Goal: Communication & Community: Participate in discussion

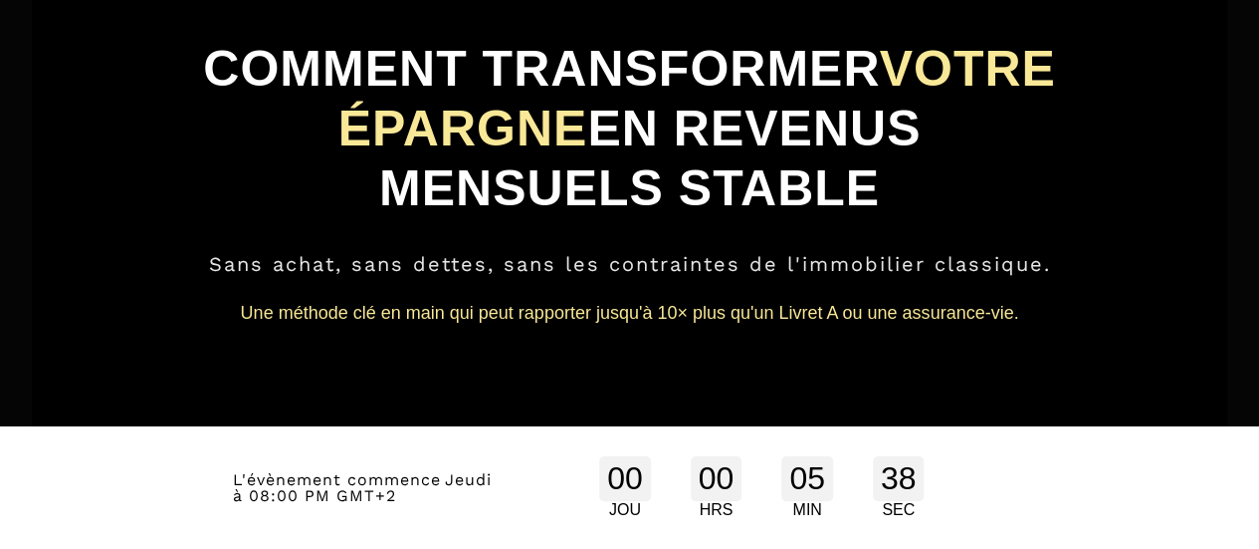
scroll to position [109, 0]
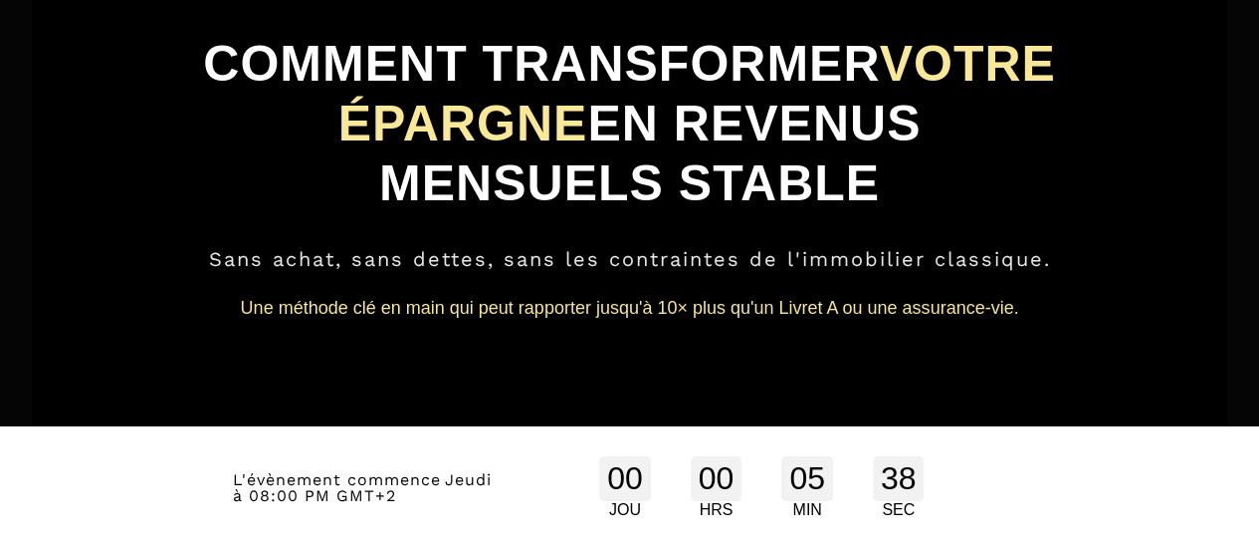
drag, startPoint x: 1263, startPoint y: 68, endPoint x: 1268, endPoint y: 99, distance: 31.3
click at [1258, 99] on html "L'atelier commence bientôt. Merci de rester sur cette page, vous serez automati…" at bounding box center [629, 165] width 1259 height 549
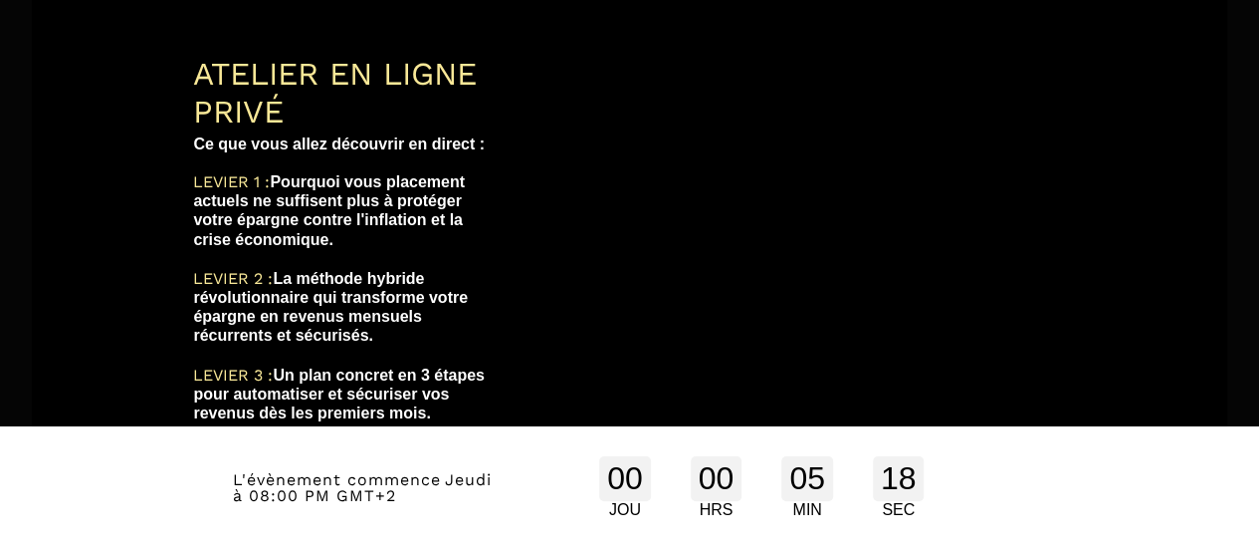
scroll to position [1298, 0]
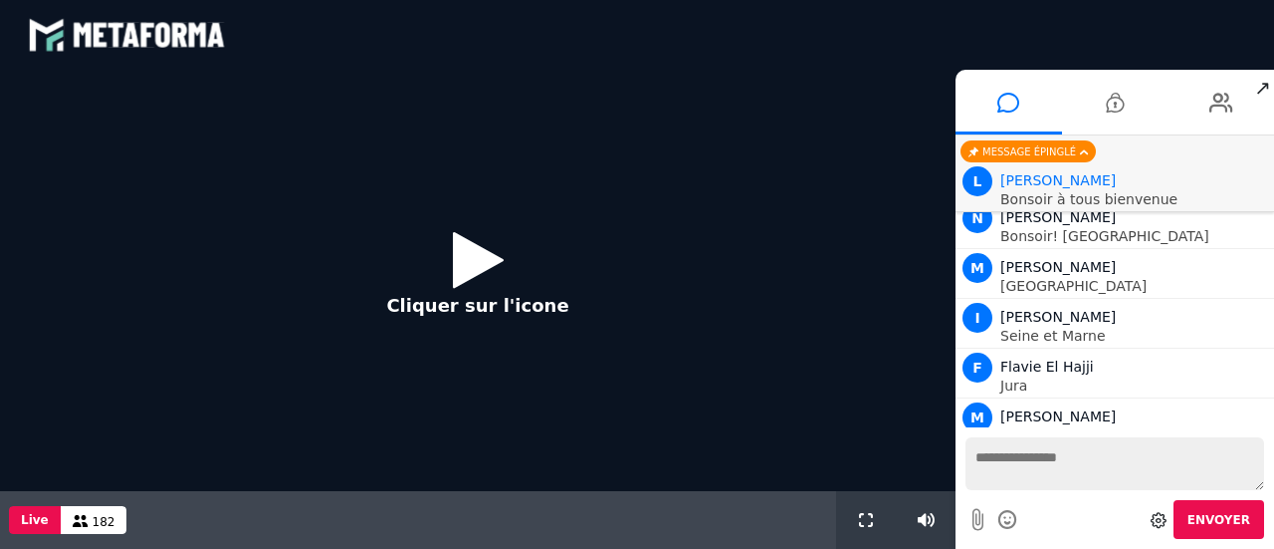
scroll to position [1834, 0]
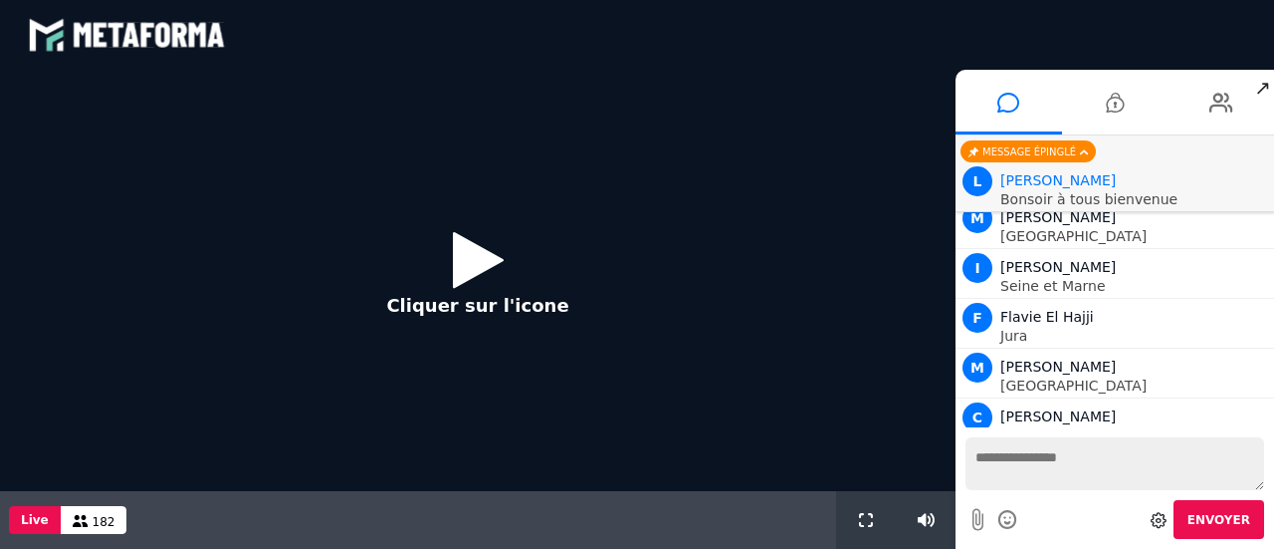
click at [462, 257] on icon at bounding box center [478, 259] width 51 height 65
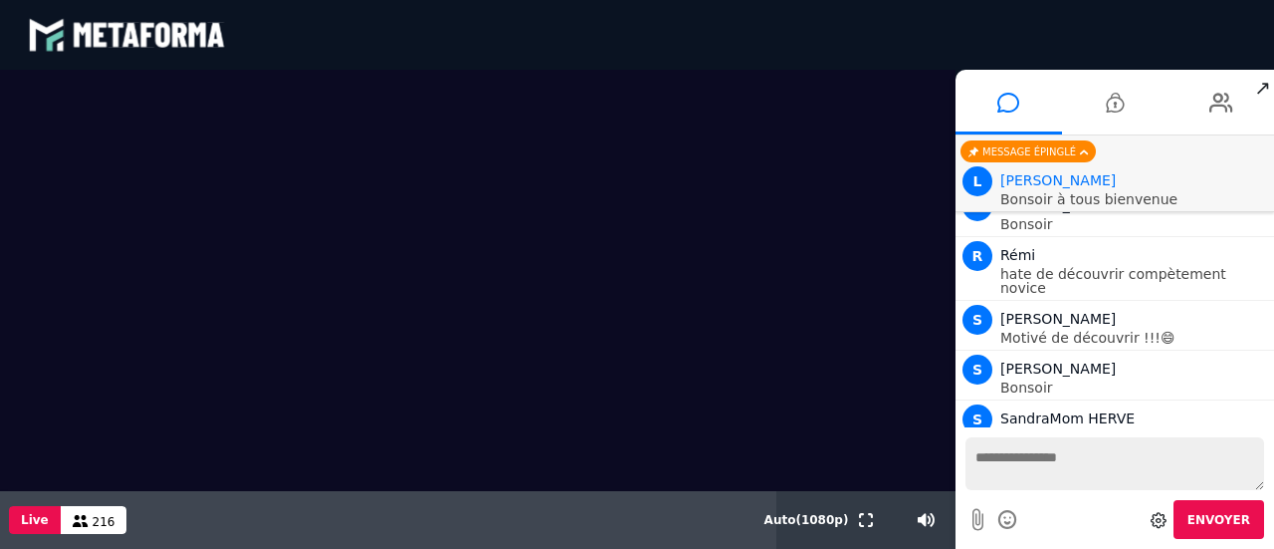
scroll to position [6565, 0]
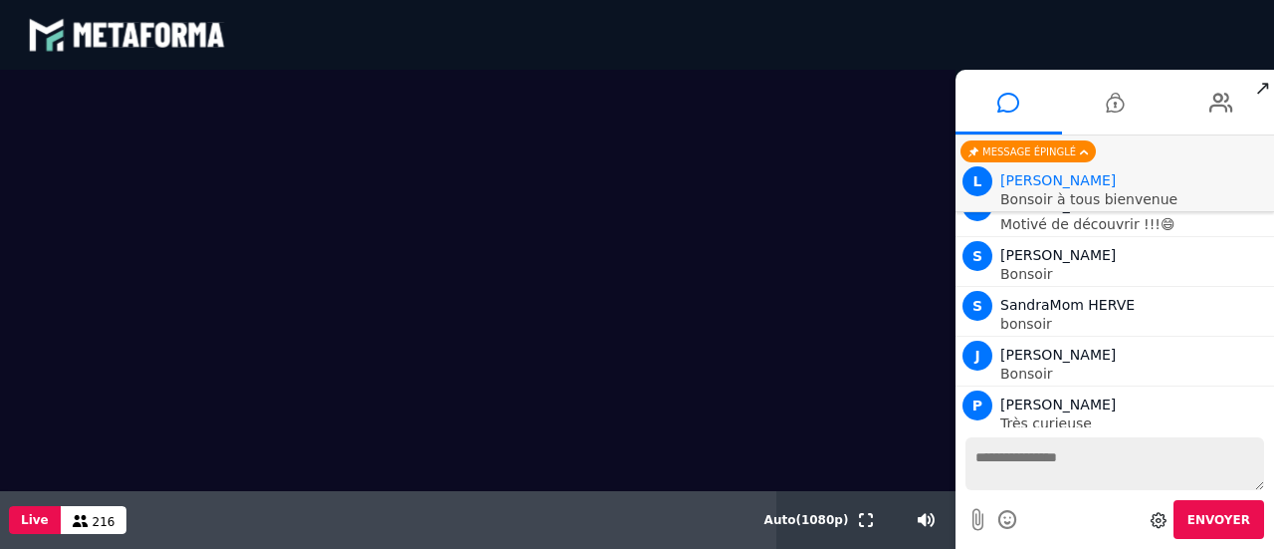
click at [1009, 469] on textarea at bounding box center [1115, 463] width 299 height 53
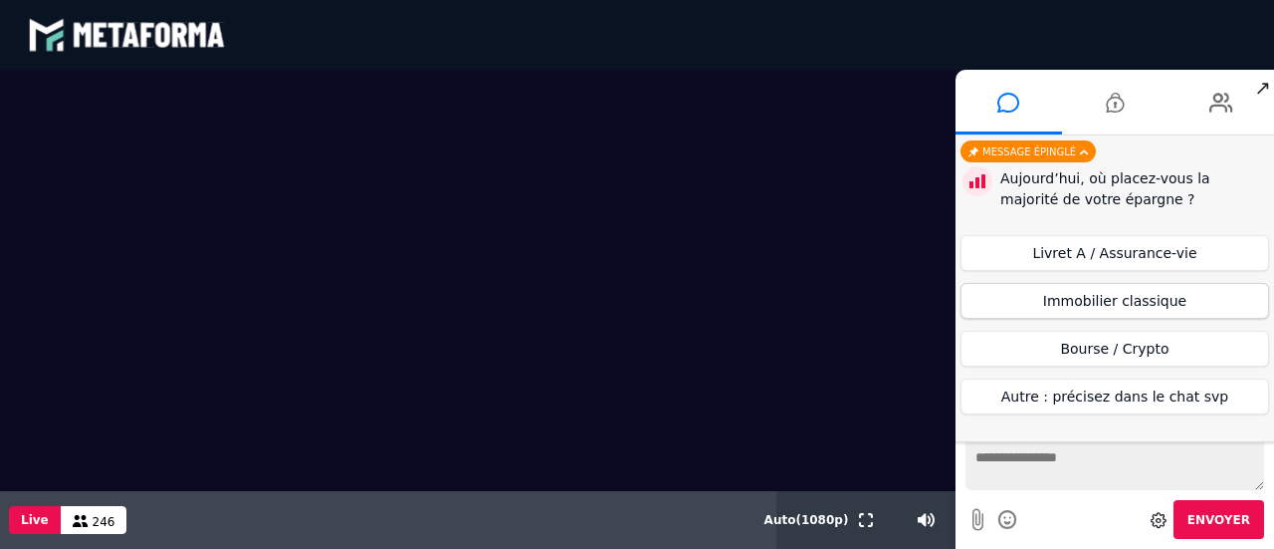
scroll to position [8126, 0]
click at [1103, 298] on button "Immobilier classique" at bounding box center [1115, 301] width 309 height 36
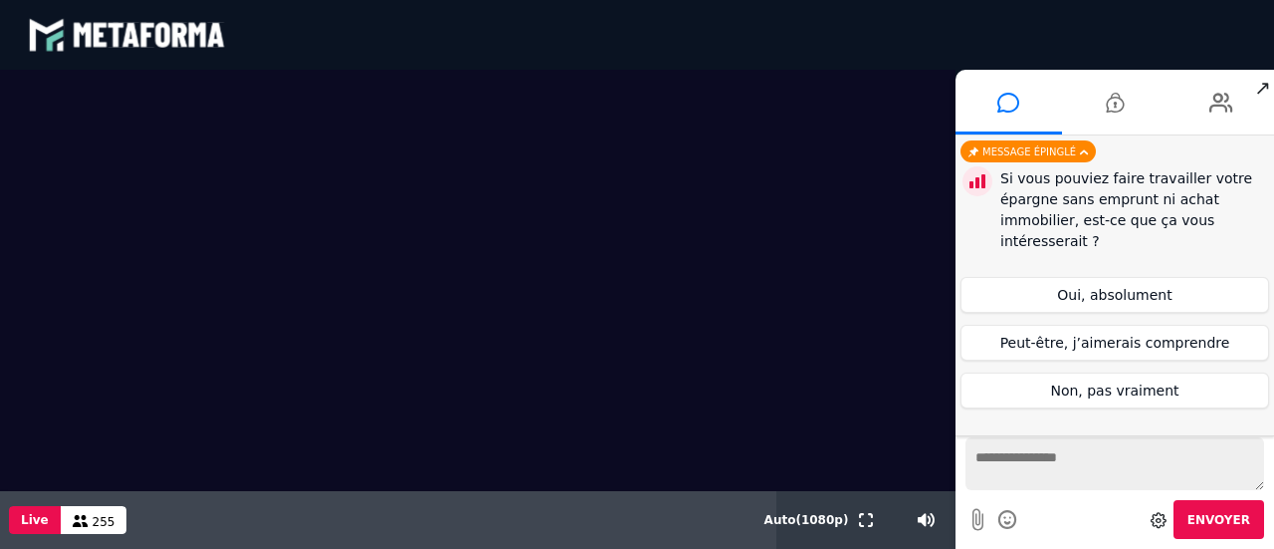
scroll to position [11000, 0]
click at [875, 43] on div "blastream met_channel-9815b25ebd2bfb1ca2e40341aa852e5e fr en fr" at bounding box center [637, 35] width 1219 height 60
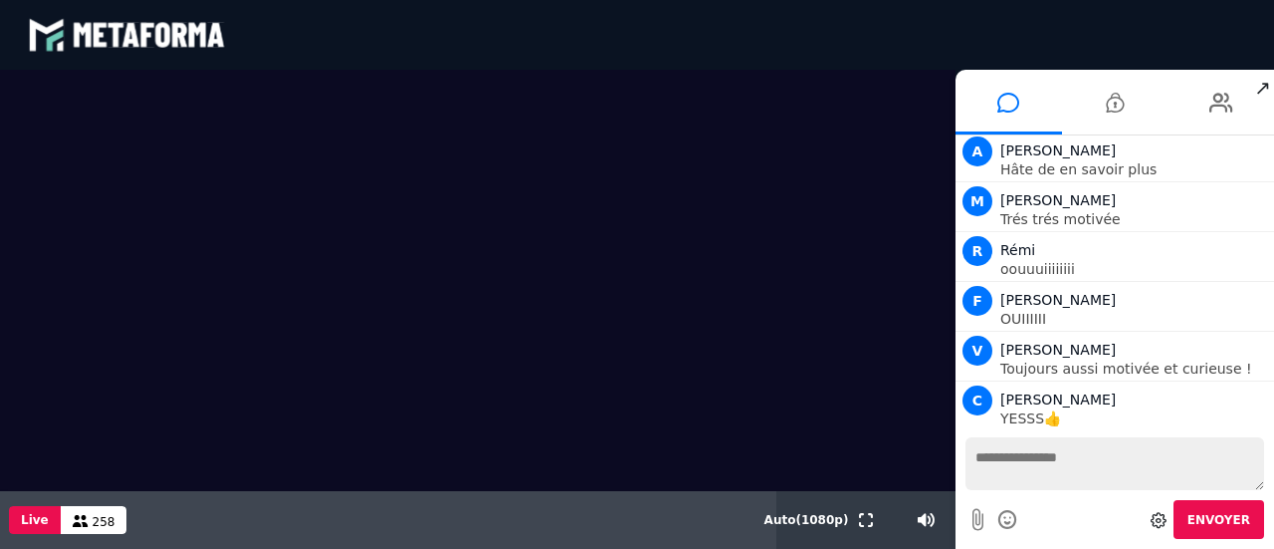
scroll to position [11345, 0]
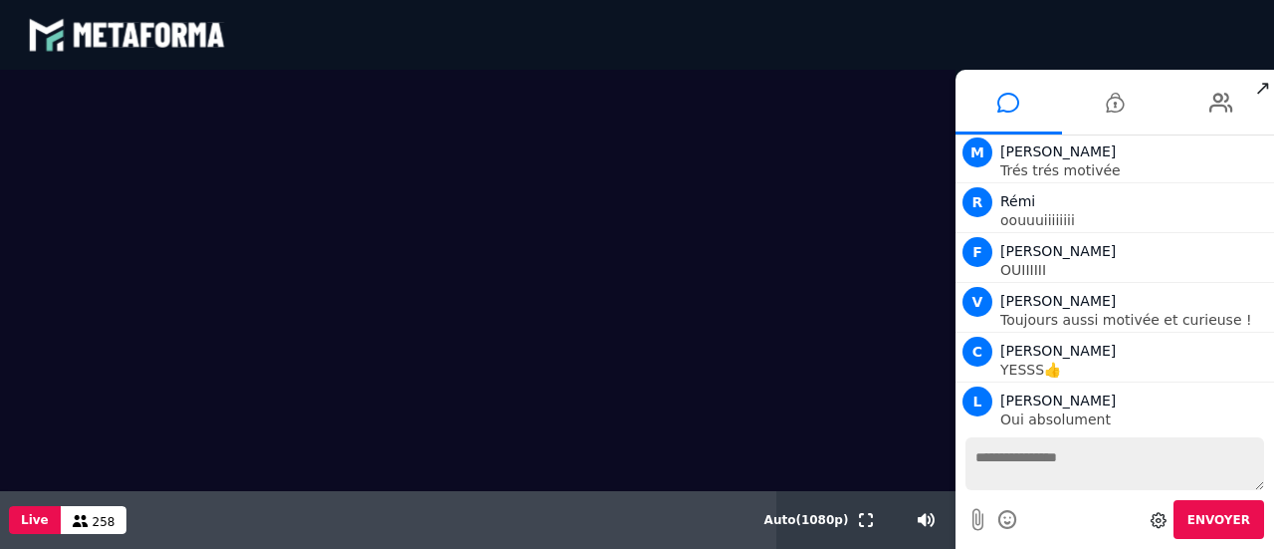
click at [864, 358] on video at bounding box center [478, 280] width 956 height 421
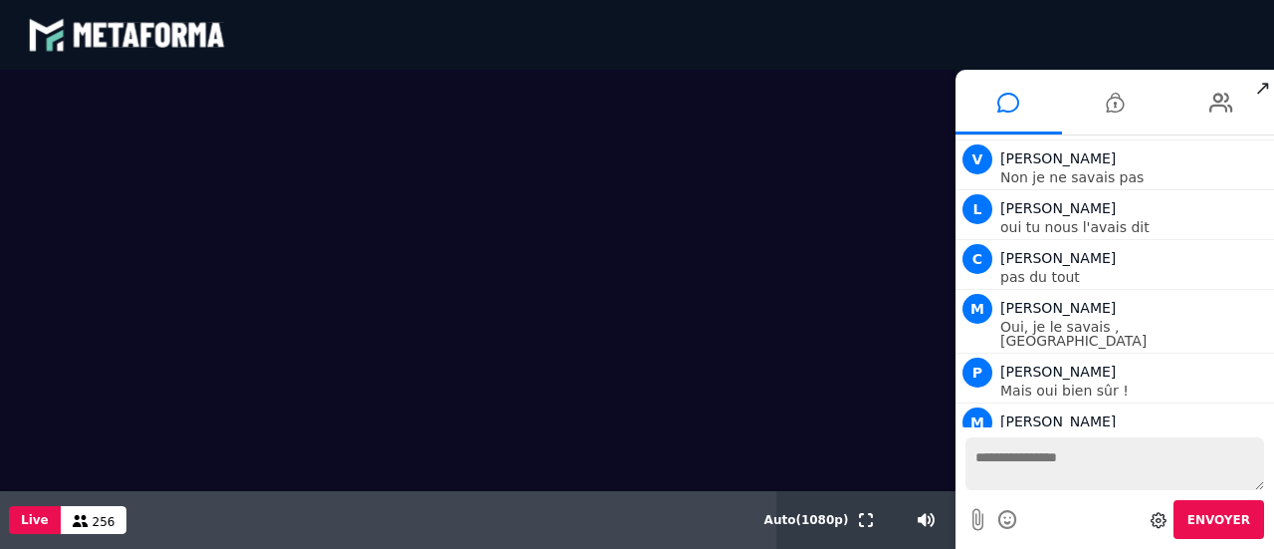
scroll to position [12532, 0]
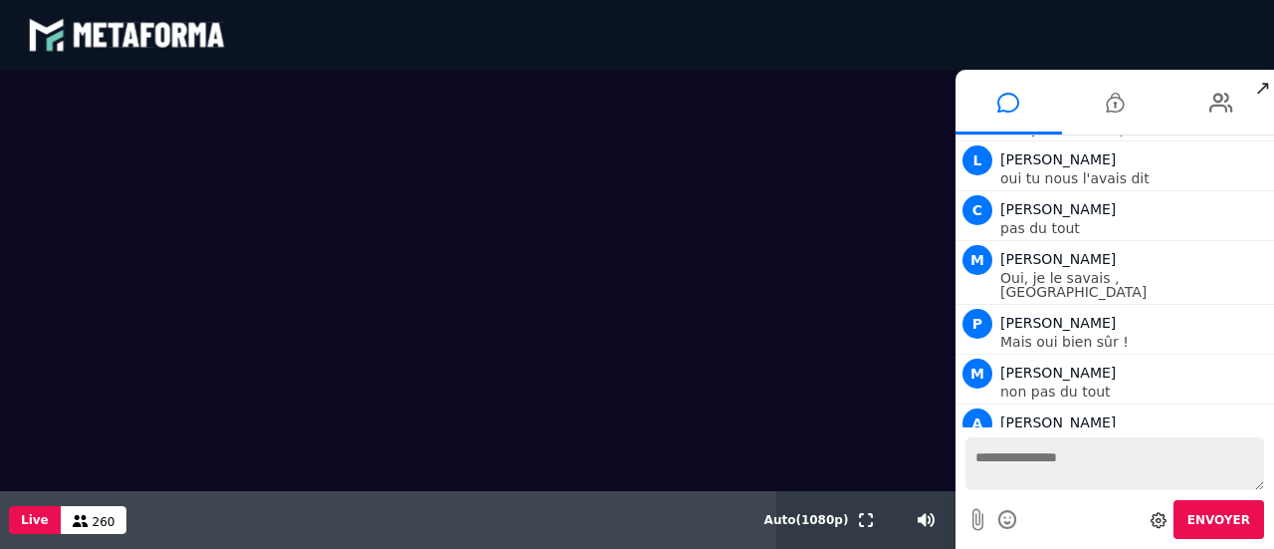
click at [858, 16] on div "blastream met_channel-9815b25ebd2bfb1ca2e40341aa852e5e fr en fr" at bounding box center [637, 35] width 1219 height 60
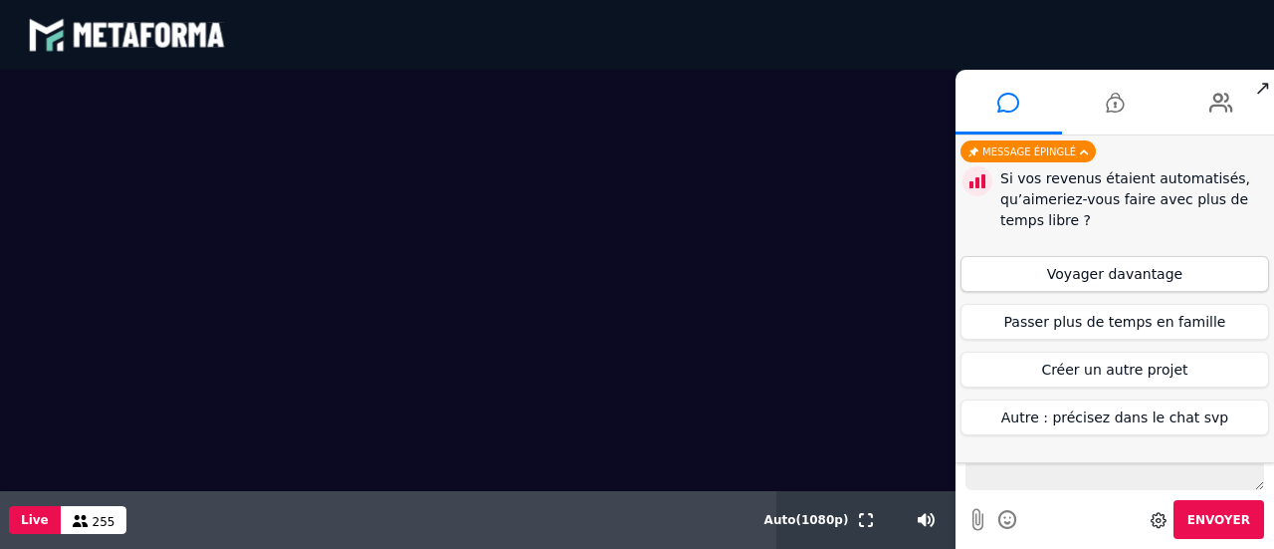
scroll to position [13550, 0]
click at [1110, 270] on button "Voyager davantage" at bounding box center [1115, 274] width 309 height 36
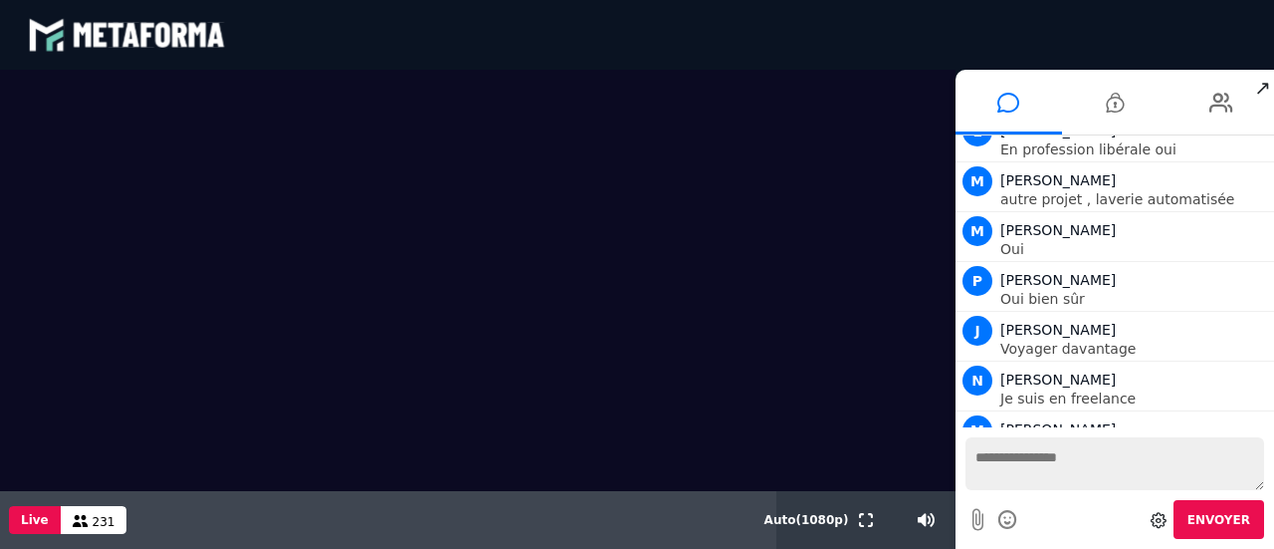
scroll to position [14947, 0]
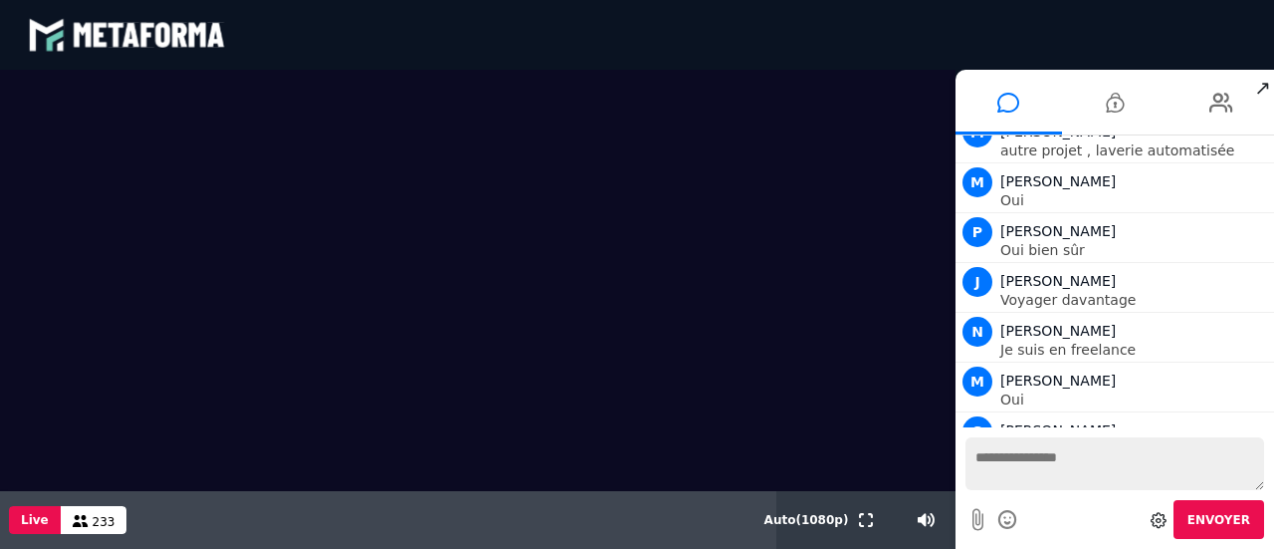
click at [370, 24] on div "blastream met_channel-9815b25ebd2bfb1ca2e40341aa852e5e fr en fr" at bounding box center [637, 35] width 1219 height 60
click at [436, 112] on video at bounding box center [478, 280] width 956 height 421
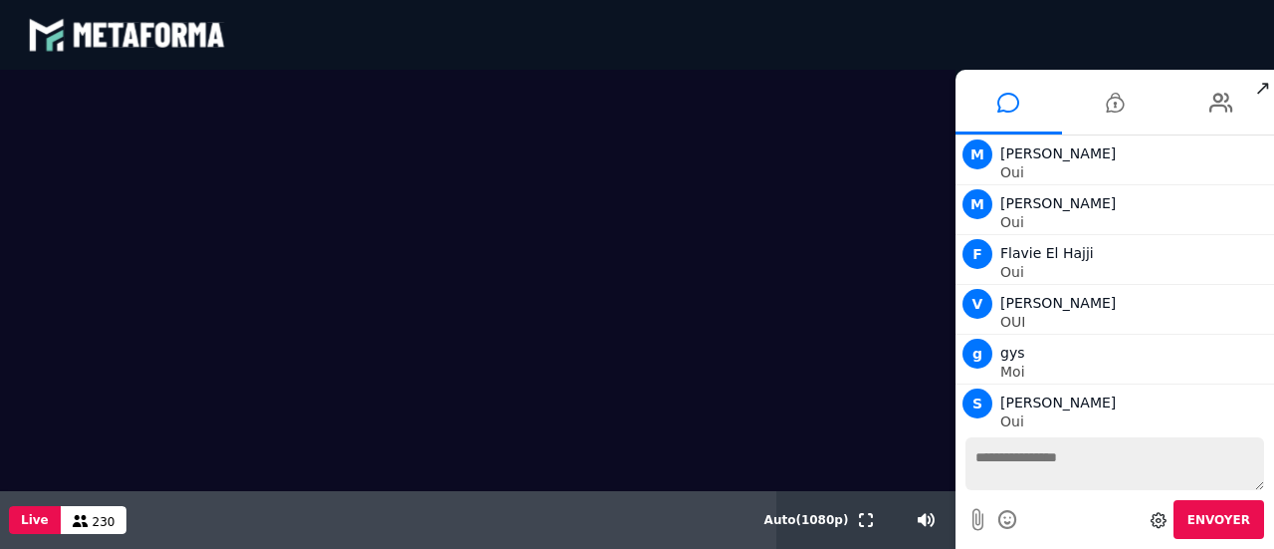
scroll to position [16283, 0]
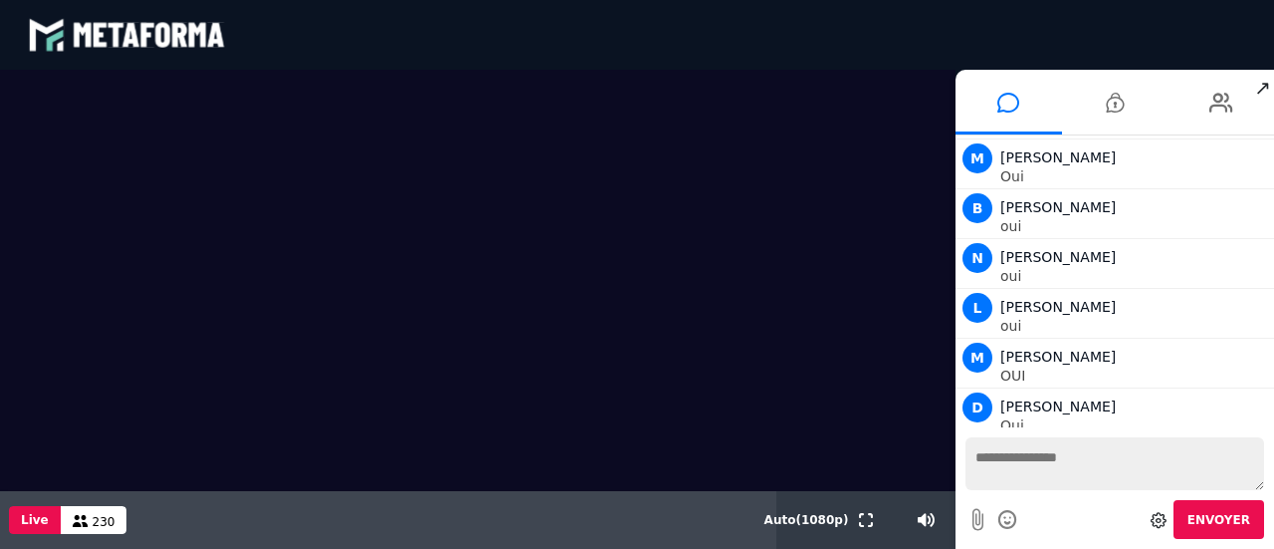
click at [1019, 466] on textarea at bounding box center [1115, 463] width 299 height 53
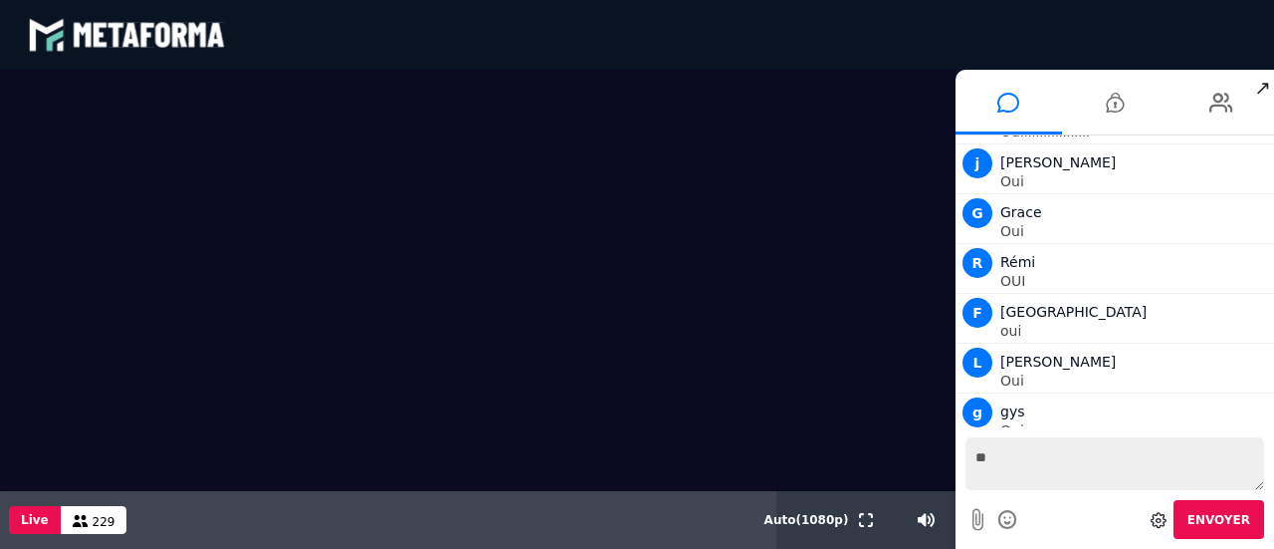
type textarea "*"
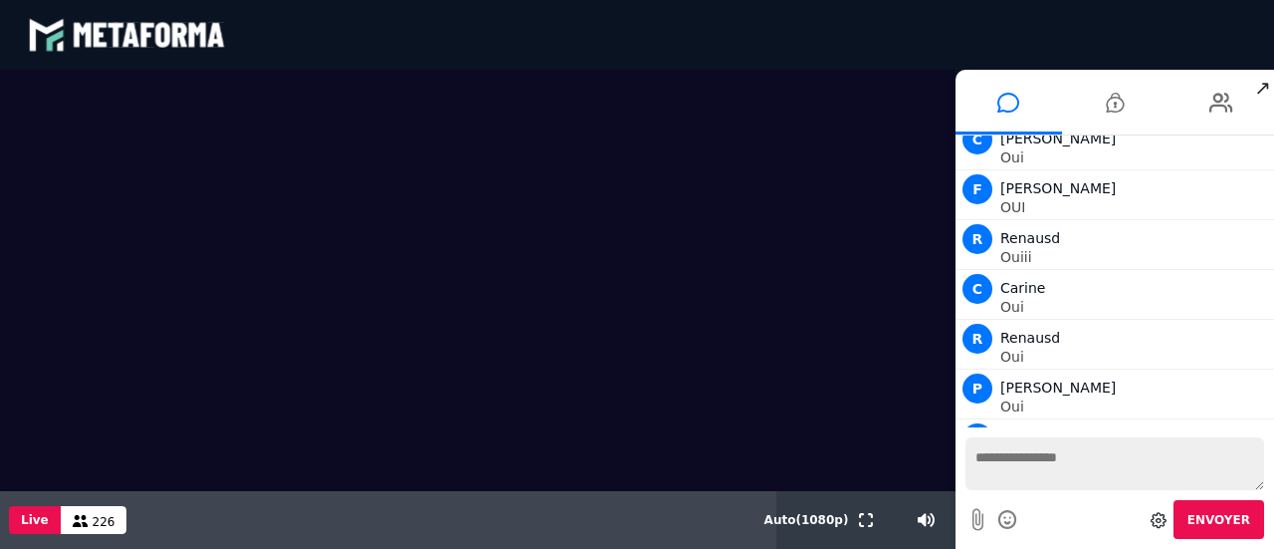
scroll to position [19397, 0]
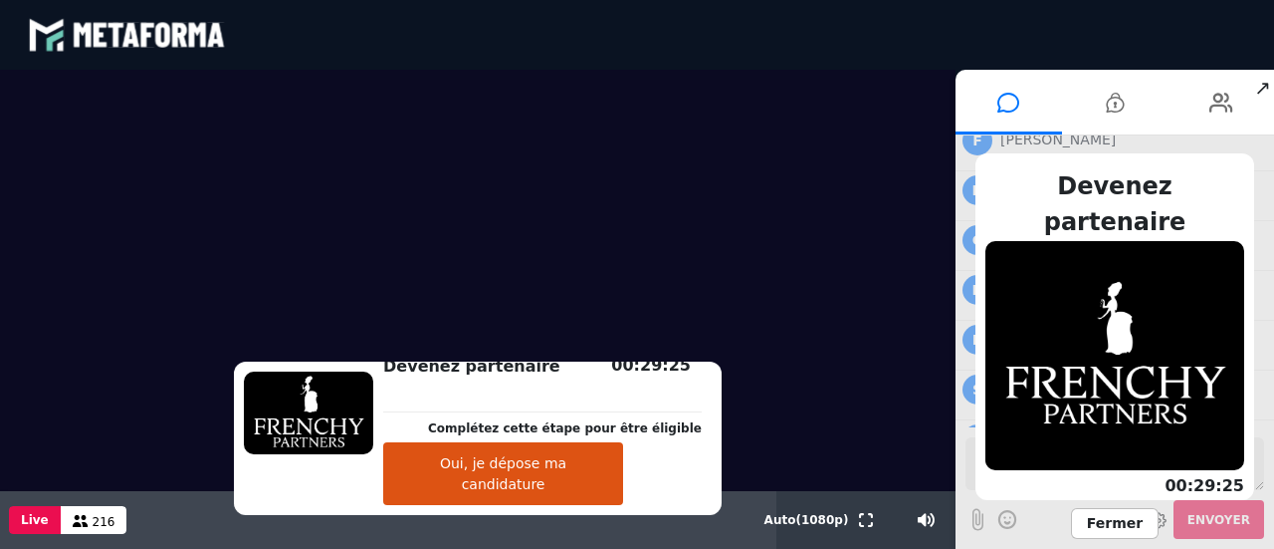
click at [518, 484] on button "Oui, je dépose ma candidature" at bounding box center [503, 473] width 240 height 63
click at [1049, 522] on div "Devenez partenaire Complétez cette étape pour être éligible Oui, je dépose ma c…" at bounding box center [1115, 341] width 319 height 413
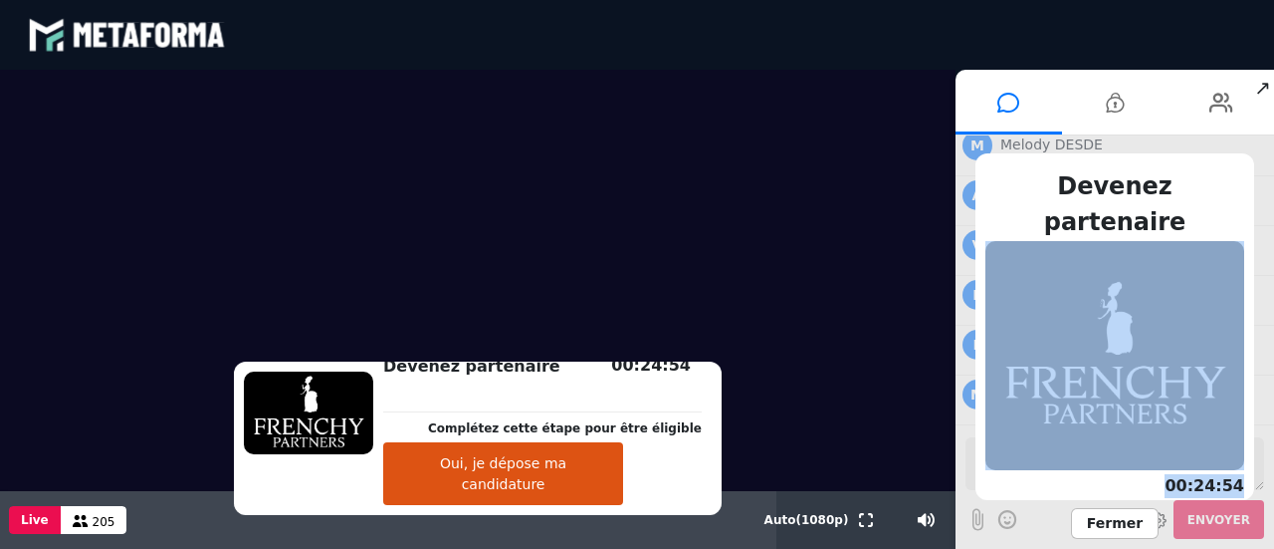
drag, startPoint x: 1273, startPoint y: 415, endPoint x: 1273, endPoint y: 441, distance: 25.9
click at [1273, 441] on div "Devenez partenaire Complétez cette étape pour être éligible Oui, je dépose ma c…" at bounding box center [1115, 341] width 319 height 413
click at [1036, 518] on div "Devenez partenaire Complétez cette étape pour être éligible Oui, je dépose ma c…" at bounding box center [1115, 341] width 319 height 413
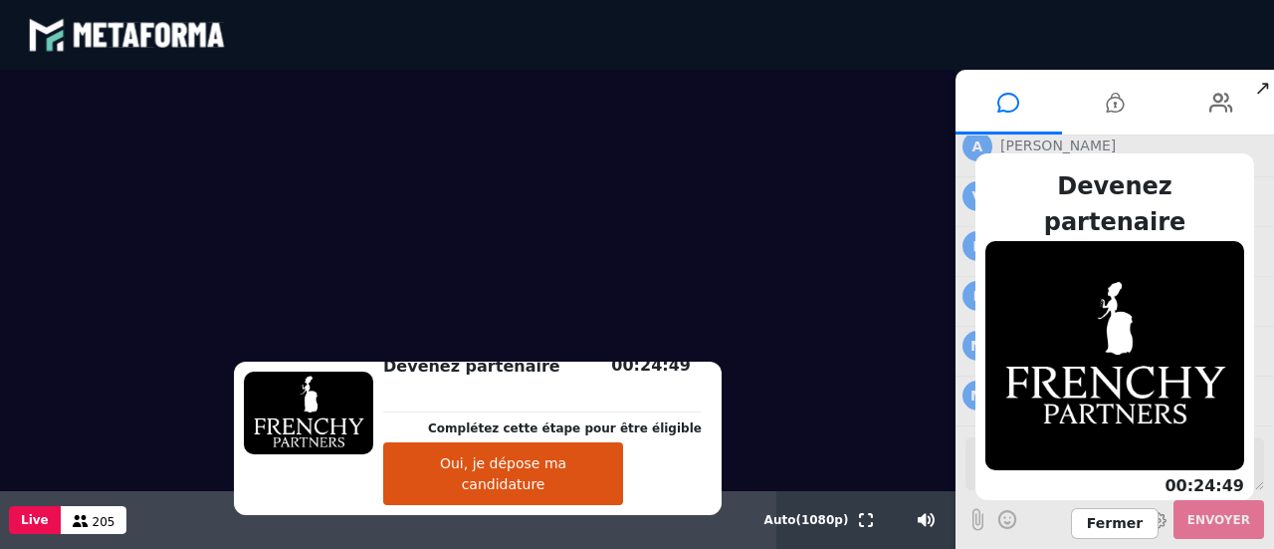
click at [1025, 524] on p "Complétez cette étape pour être éligible" at bounding box center [1115, 548] width 259 height 48
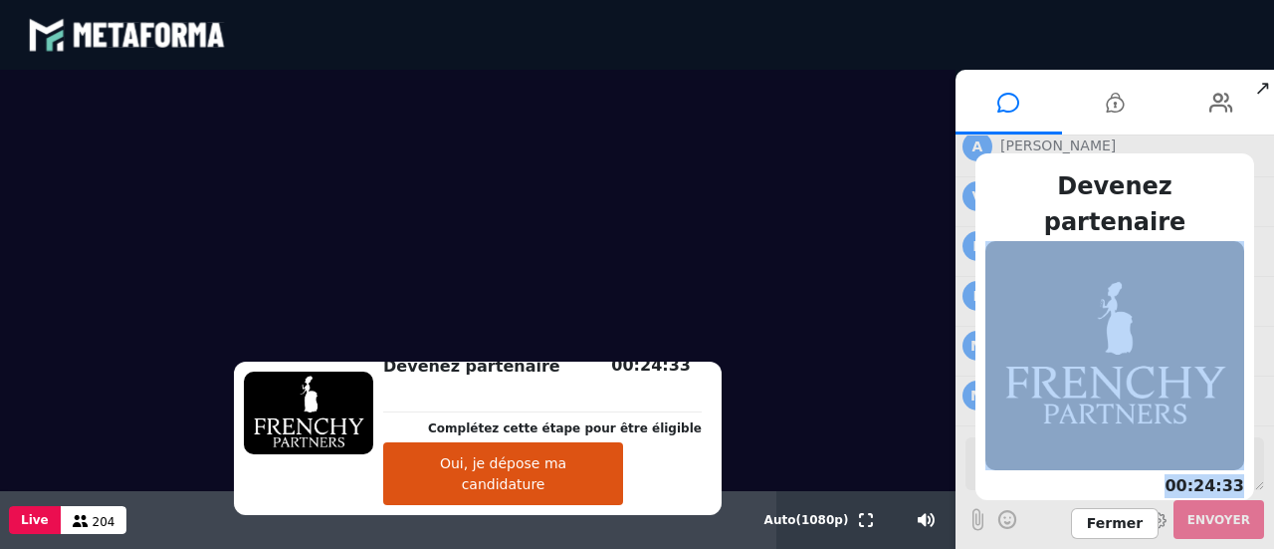
drag, startPoint x: 1270, startPoint y: 417, endPoint x: 1270, endPoint y: 438, distance: 20.9
click at [1270, 438] on div "Devenez partenaire Complétez cette étape pour être éligible Oui, je dépose ma c…" at bounding box center [1115, 341] width 319 height 413
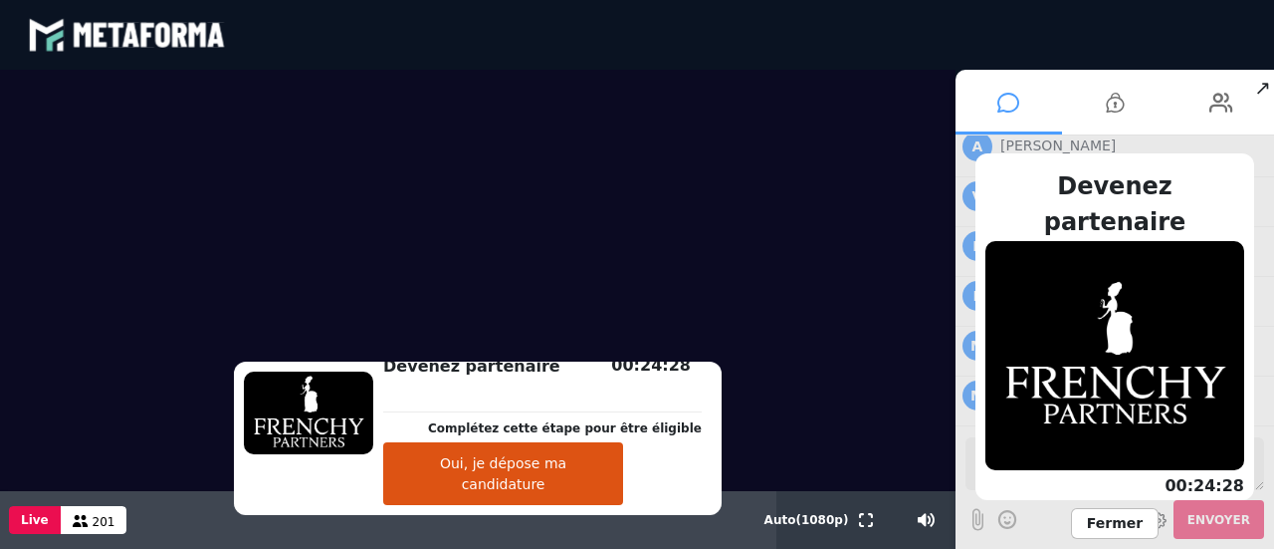
click at [1006, 99] on icon at bounding box center [1009, 103] width 22 height 50
click at [1116, 104] on icon at bounding box center [1115, 103] width 18 height 50
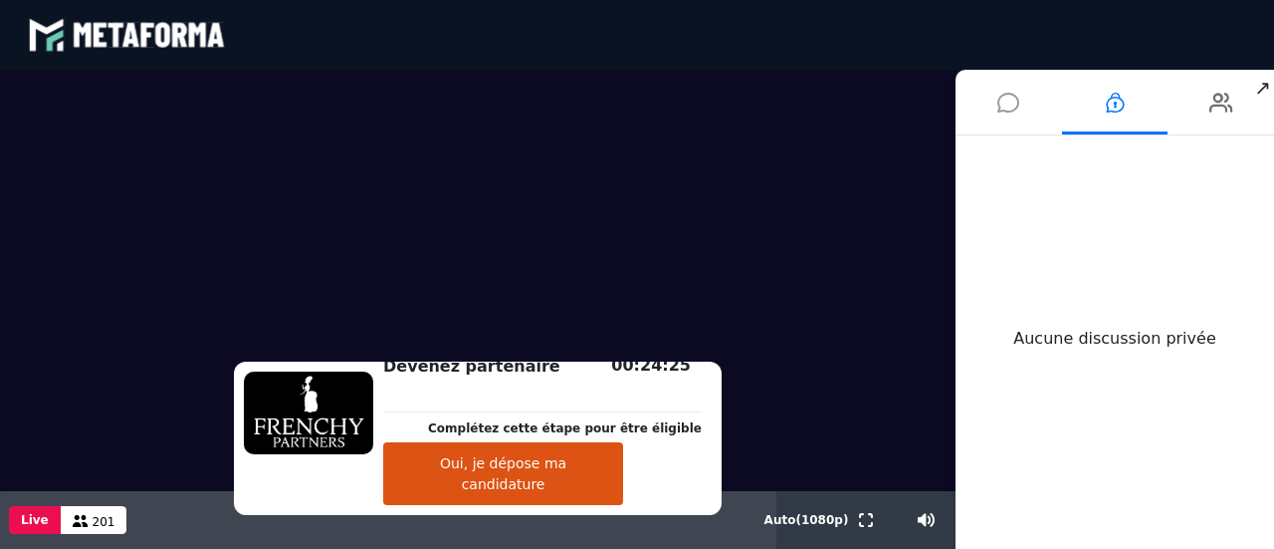
click at [1004, 103] on icon at bounding box center [1009, 103] width 22 height 50
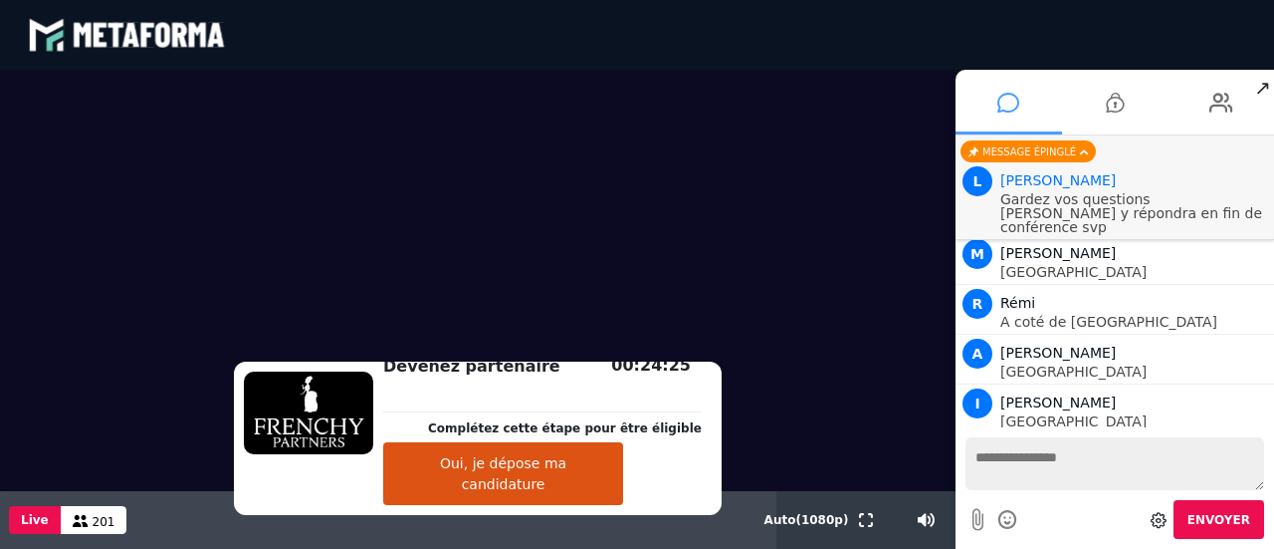
scroll to position [20217, 0]
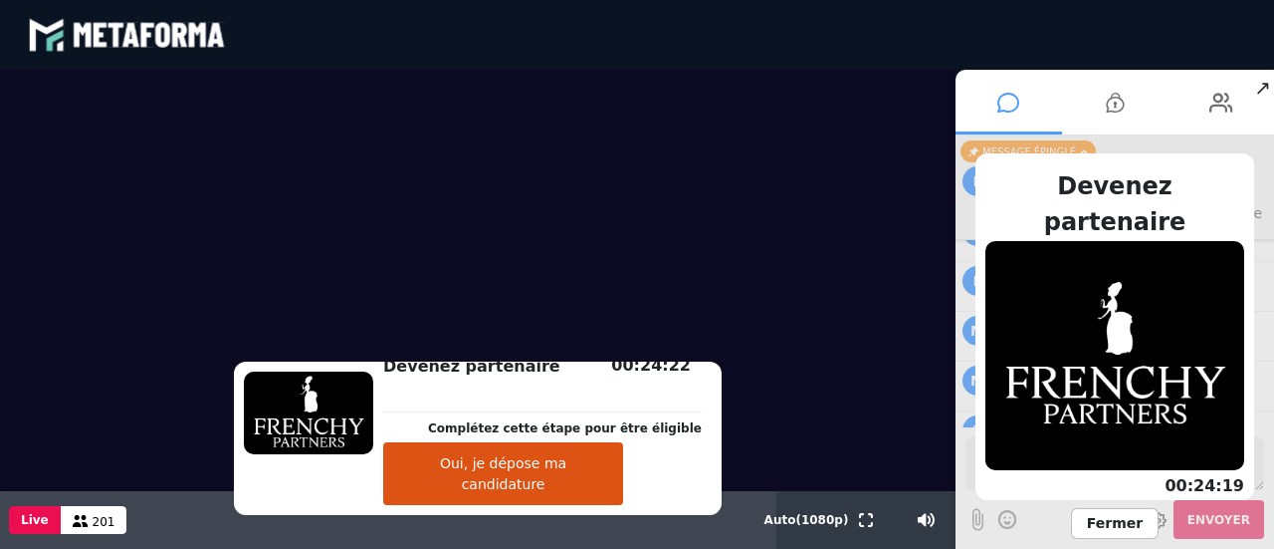
click at [1009, 95] on icon at bounding box center [1009, 103] width 22 height 50
click at [1110, 525] on span "Fermer" at bounding box center [1115, 523] width 88 height 31
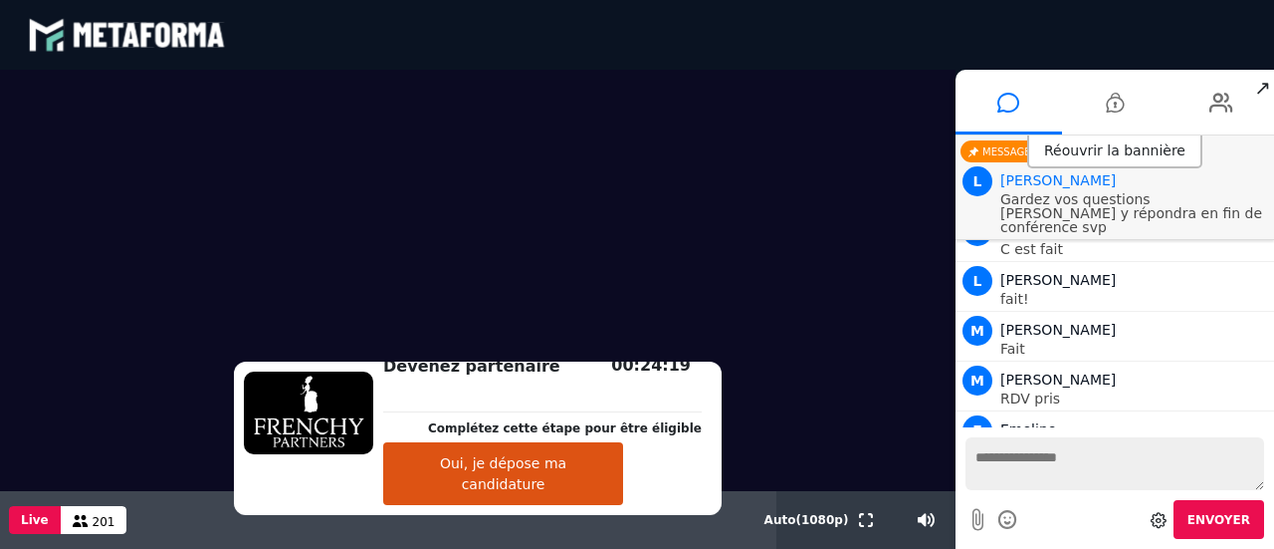
click at [1017, 461] on textarea at bounding box center [1115, 463] width 299 height 53
type textarea "****"
click at [1234, 520] on span "Envoyer" at bounding box center [1219, 520] width 63 height 14
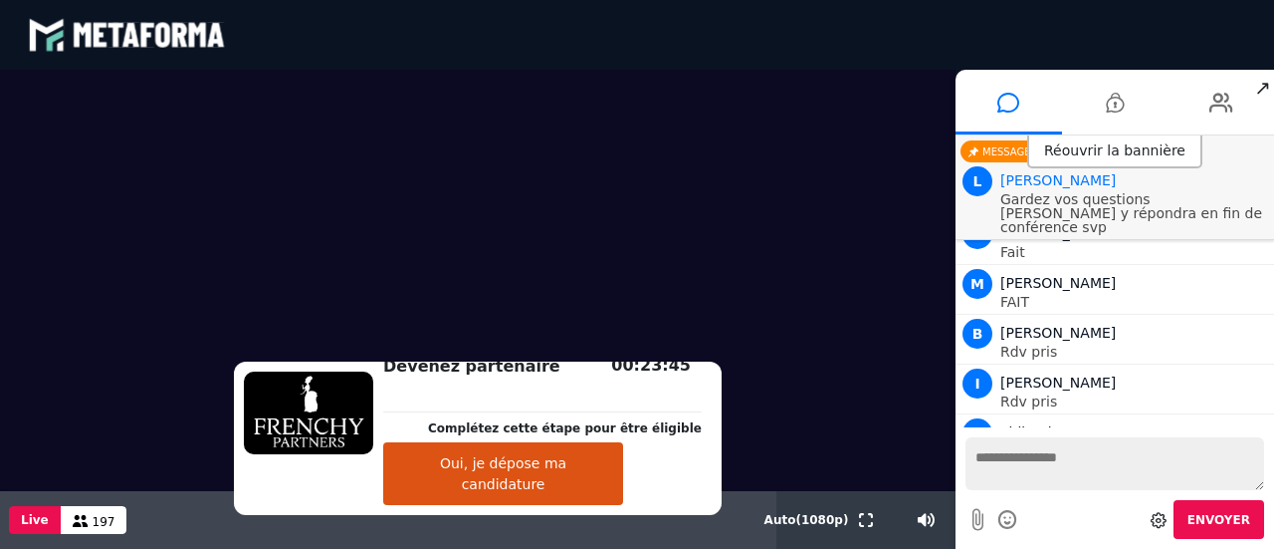
scroll to position [20513, 0]
click at [1133, 411] on span "Nouveaux messages" at bounding box center [1120, 410] width 137 height 14
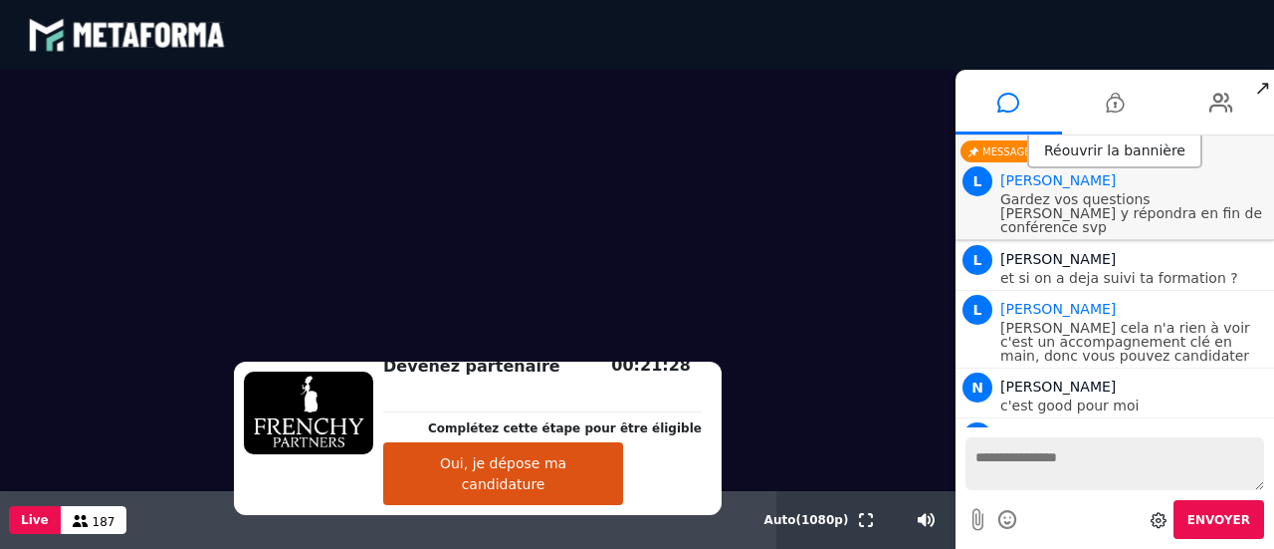
scroll to position [21283, 0]
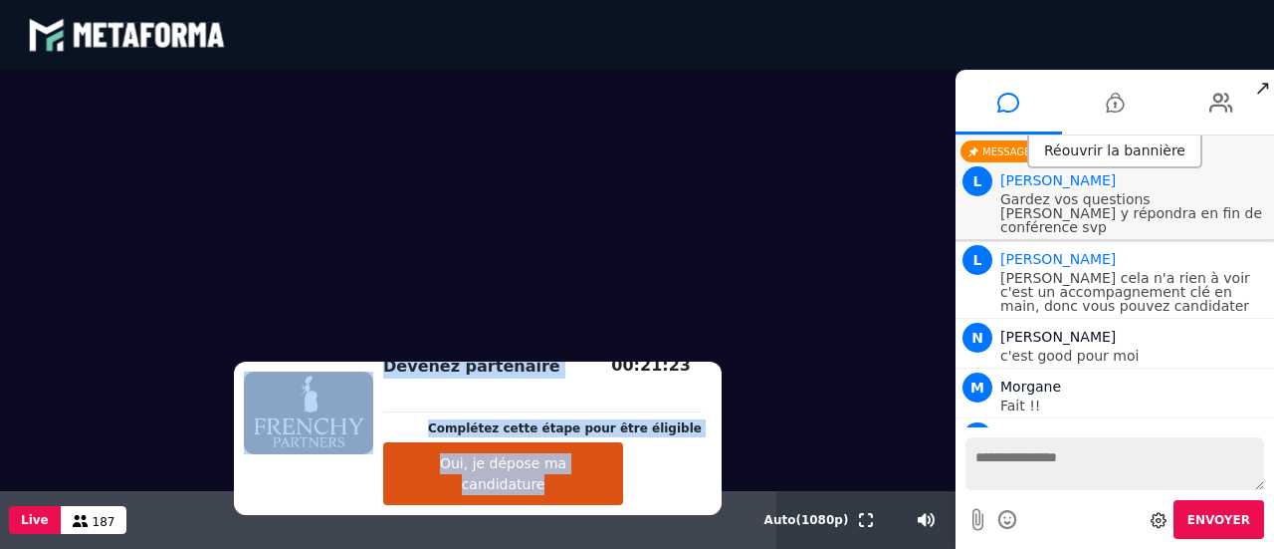
drag, startPoint x: 488, startPoint y: 402, endPoint x: 59, endPoint y: 298, distance: 441.6
click at [59, 298] on div "Devenez partenaire Complétez cette étape pour être éligible Oui, je dépose ma c…" at bounding box center [478, 309] width 956 height 479
click at [59, 298] on video at bounding box center [478, 280] width 956 height 421
click at [65, 238] on video at bounding box center [478, 280] width 956 height 421
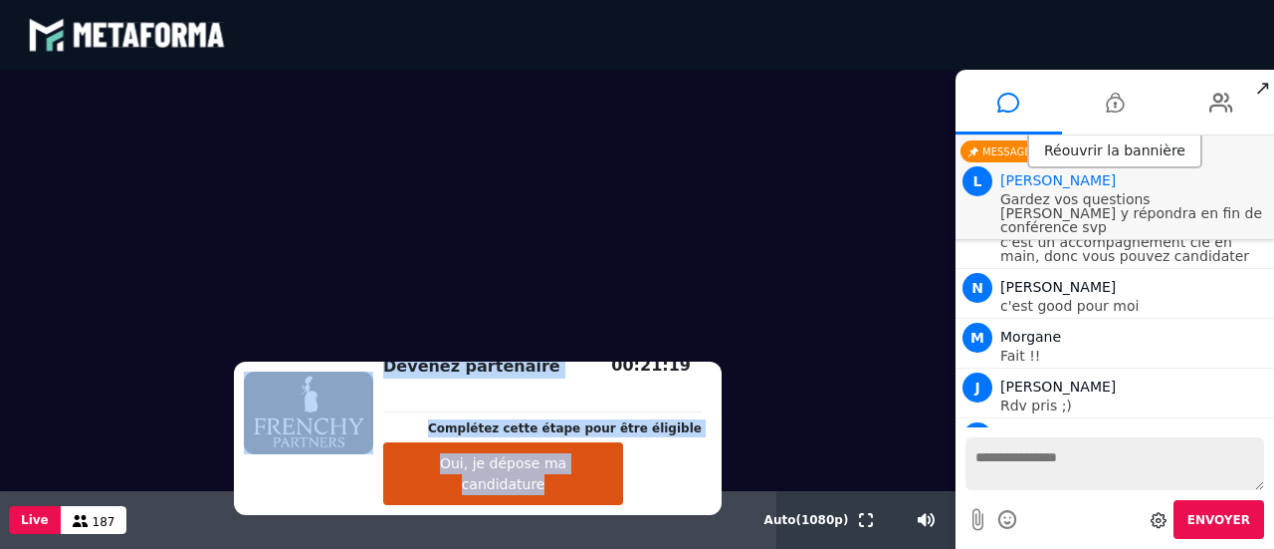
click at [923, 181] on video at bounding box center [478, 280] width 956 height 421
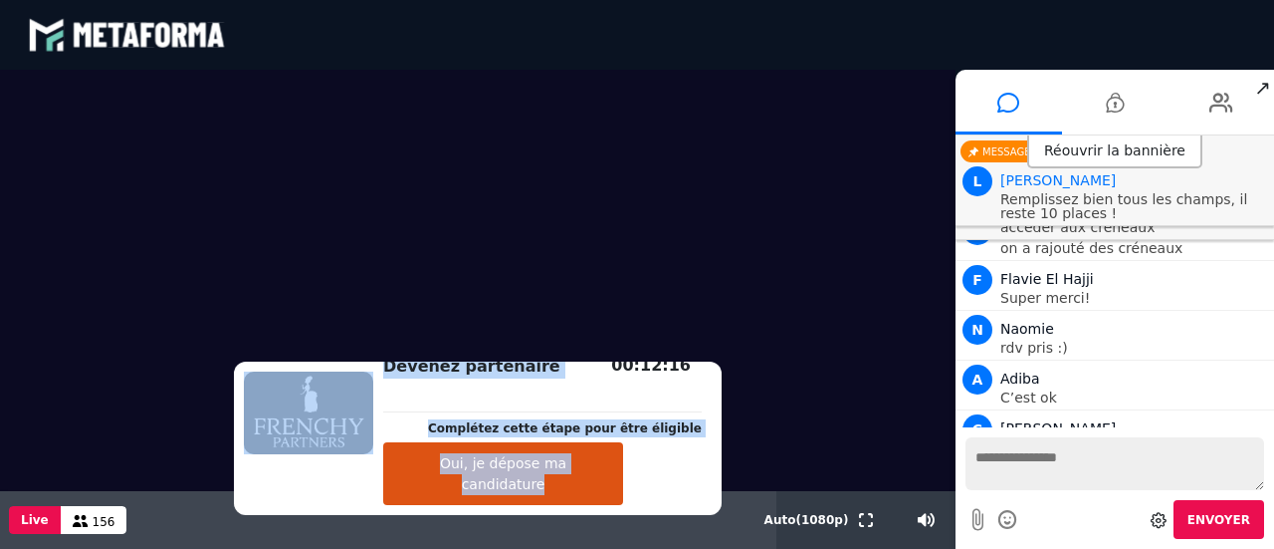
scroll to position [22124, 0]
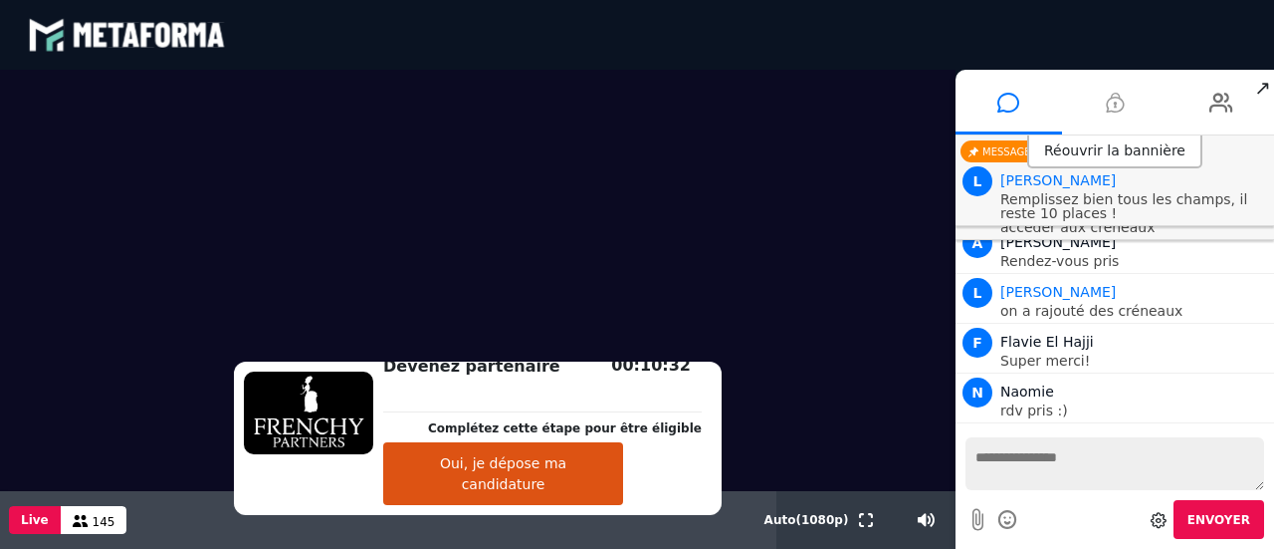
click at [1118, 98] on icon at bounding box center [1115, 103] width 18 height 50
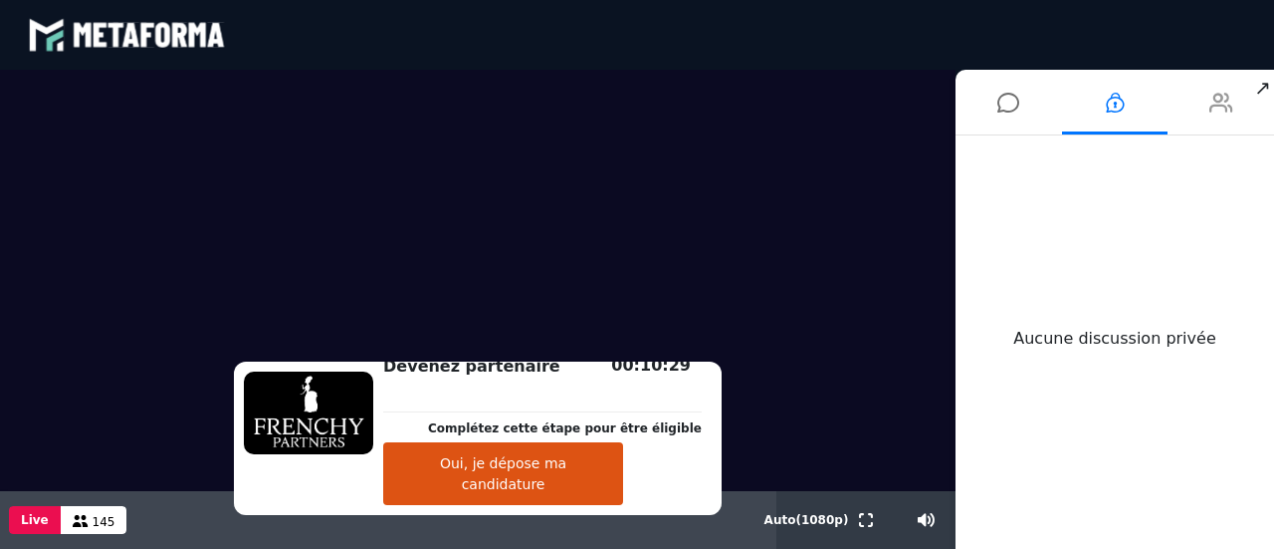
click at [1222, 104] on icon at bounding box center [1222, 103] width 24 height 50
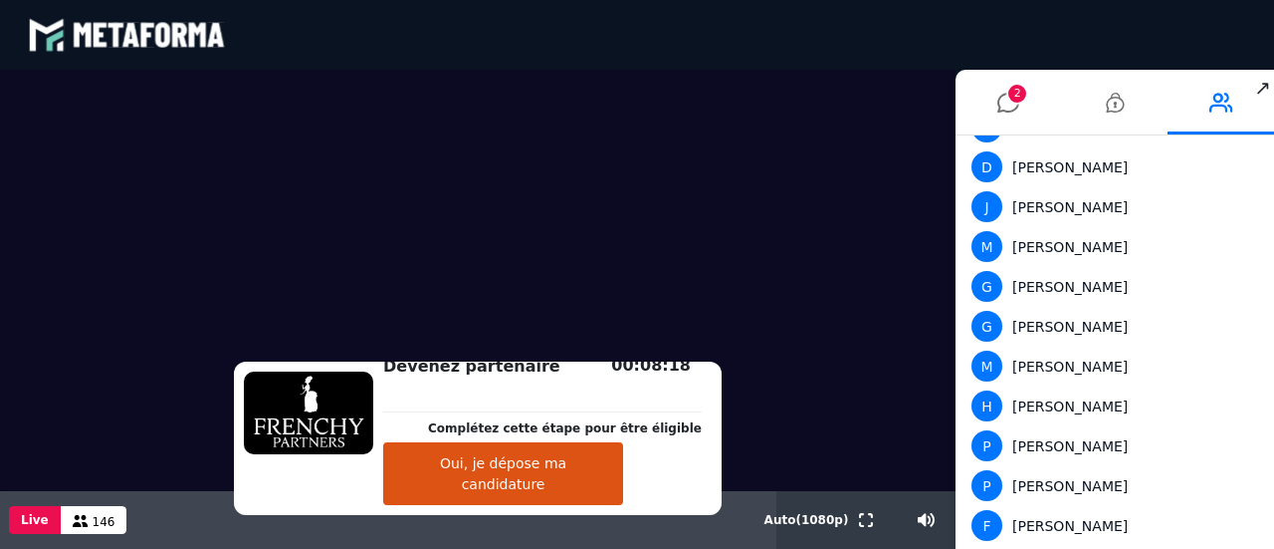
scroll to position [5717, 0]
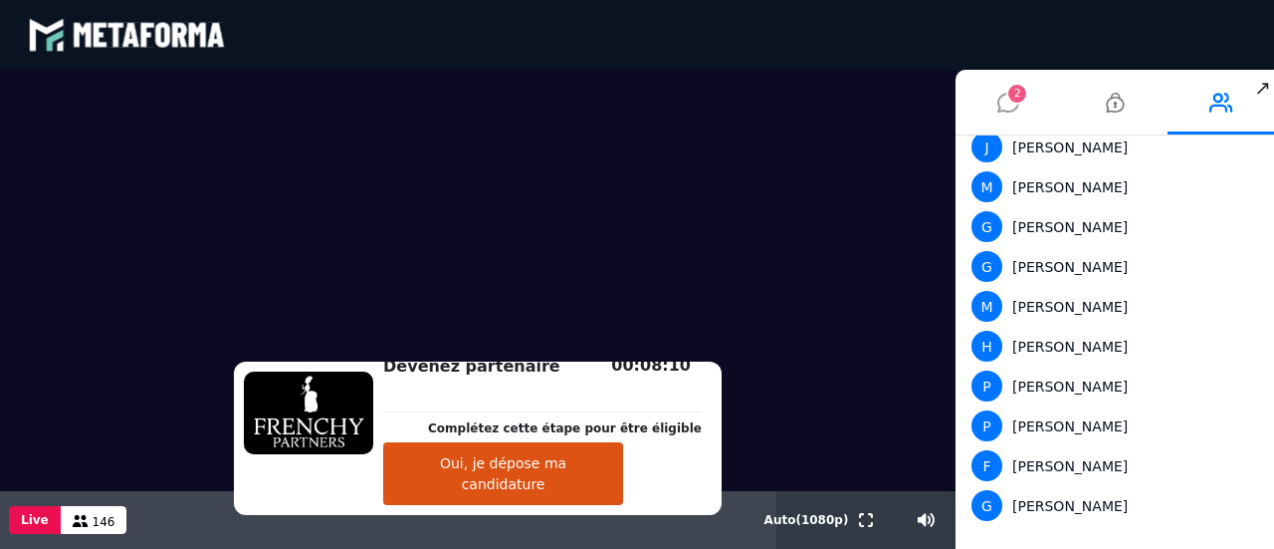
click at [1010, 109] on icon at bounding box center [1009, 103] width 22 height 50
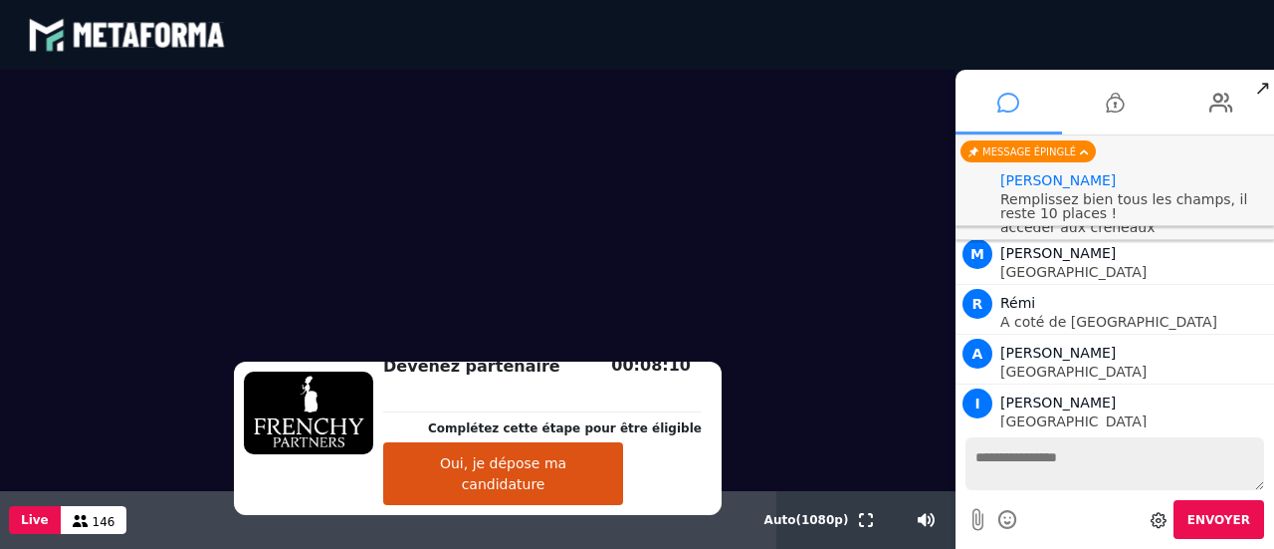
scroll to position [22201, 0]
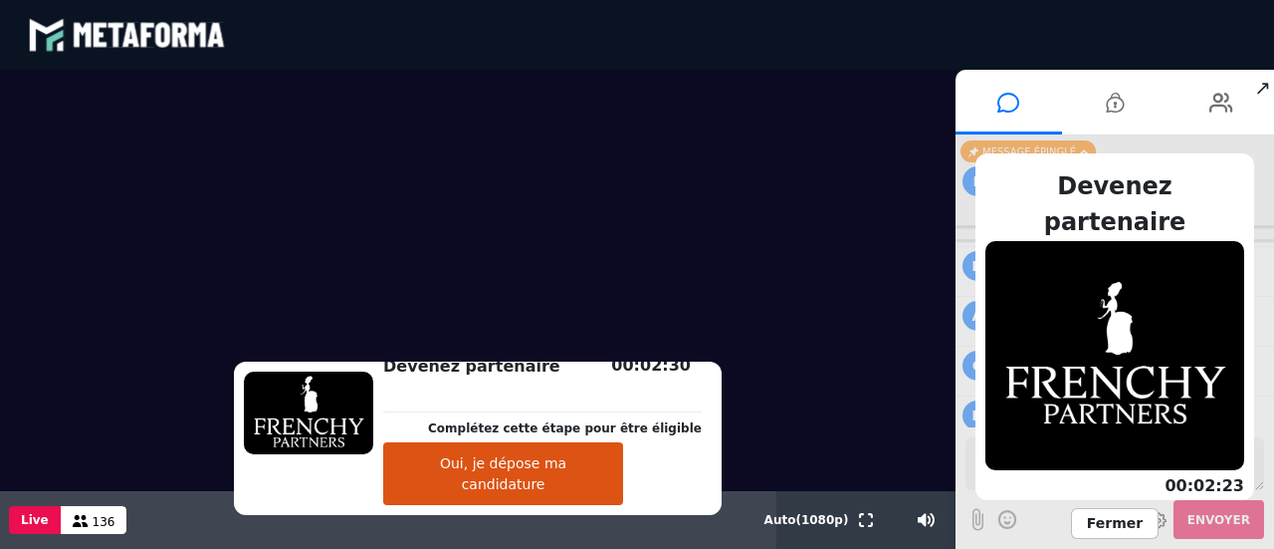
click at [912, 94] on video at bounding box center [478, 280] width 956 height 421
click at [1004, 96] on icon at bounding box center [1009, 103] width 22 height 50
click at [1060, 102] on li at bounding box center [1009, 102] width 107 height 65
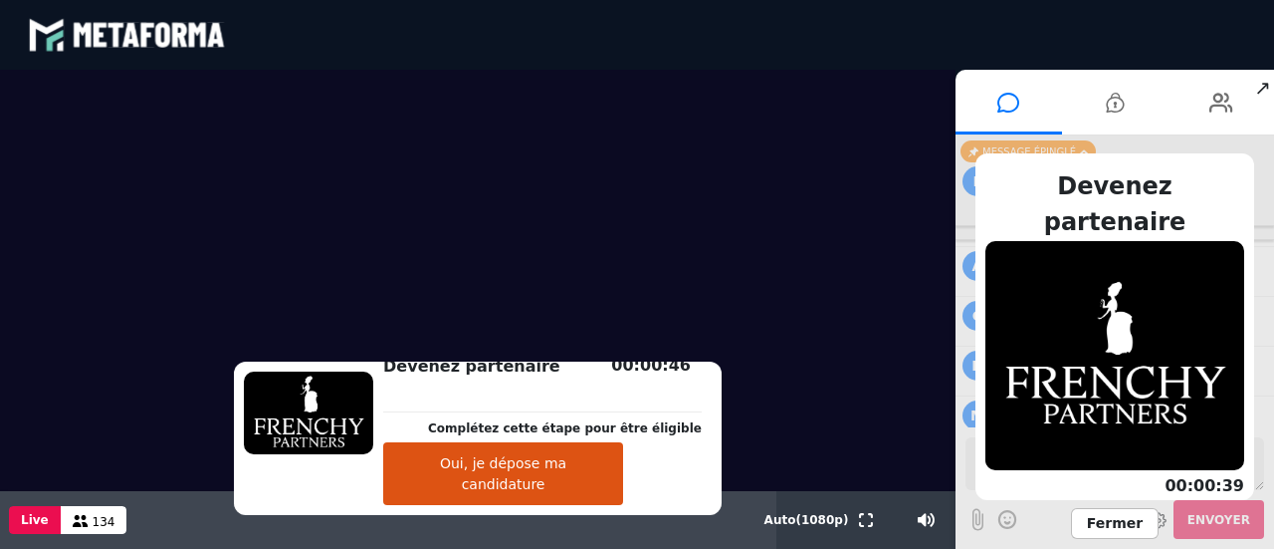
click at [1113, 526] on span "Fermer" at bounding box center [1115, 523] width 88 height 31
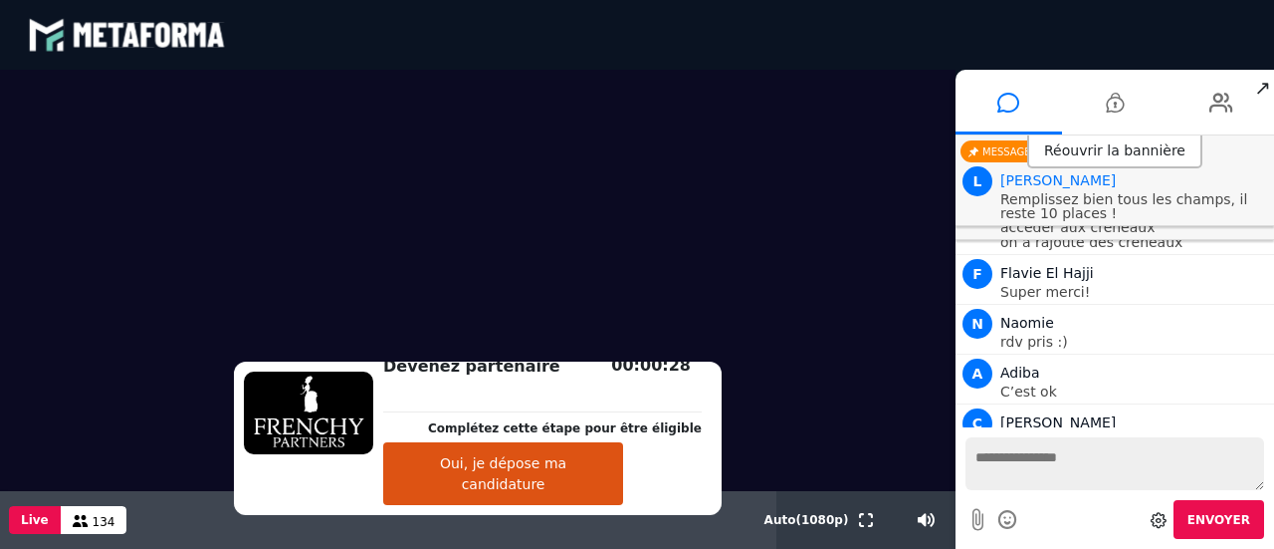
scroll to position [21930, 0]
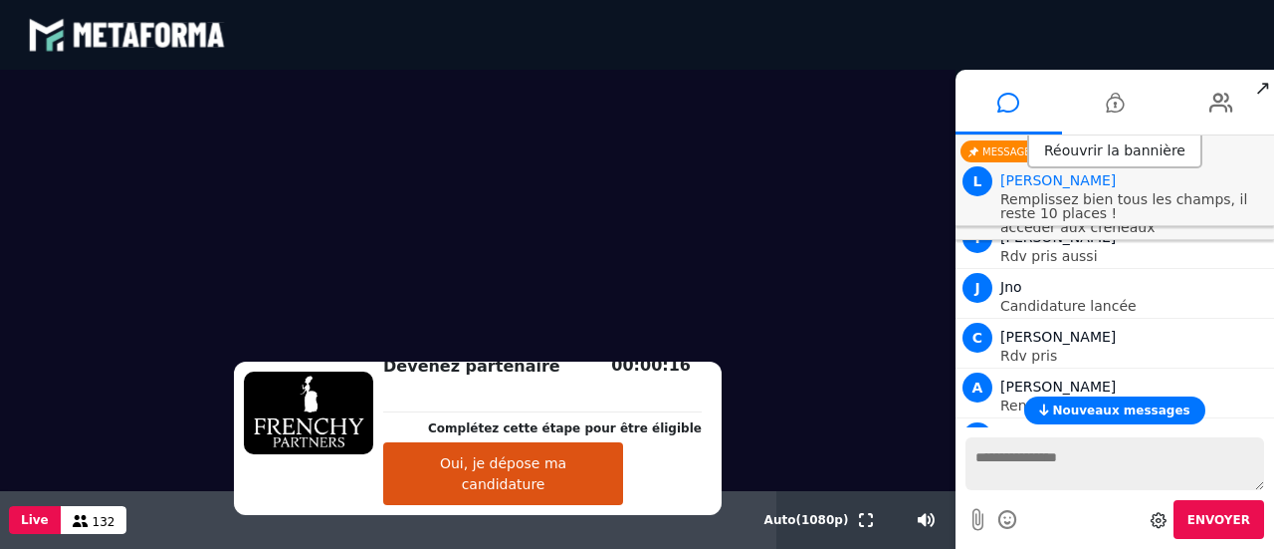
drag, startPoint x: 1270, startPoint y: 413, endPoint x: 1271, endPoint y: 403, distance: 10.0
click at [1271, 403] on div "Nouveaux messages" at bounding box center [1115, 410] width 319 height 28
click at [1273, 406] on div "Nouveaux messages" at bounding box center [1115, 410] width 319 height 28
click at [1270, 397] on div "Nouveaux messages" at bounding box center [1115, 410] width 319 height 28
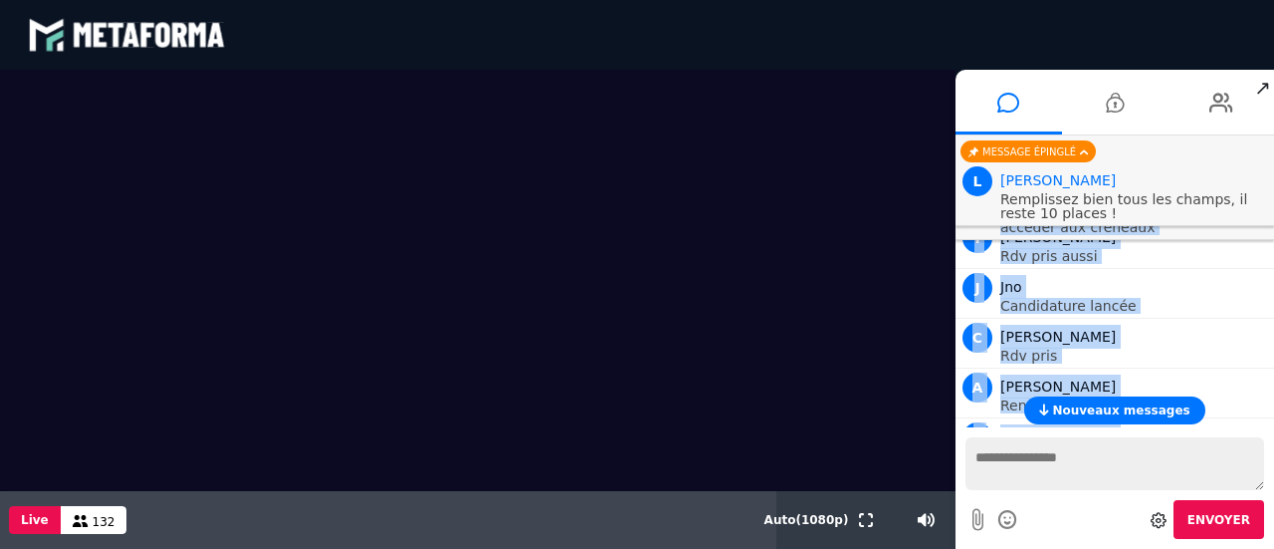
drag, startPoint x: 1272, startPoint y: 412, endPoint x: 1272, endPoint y: 391, distance: 20.9
click at [1272, 391] on div "Nouveaux messages M Marie Toulouse L Lauriane Mas Haute-Savoie M Mercier Maud L…" at bounding box center [1115, 281] width 319 height 292
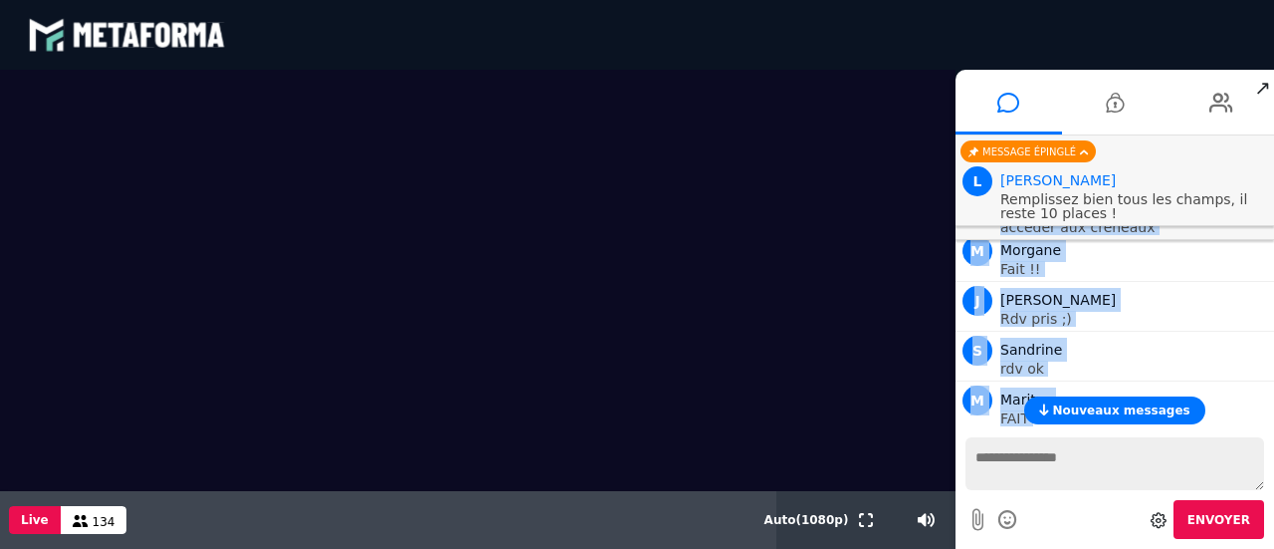
scroll to position [21164, 0]
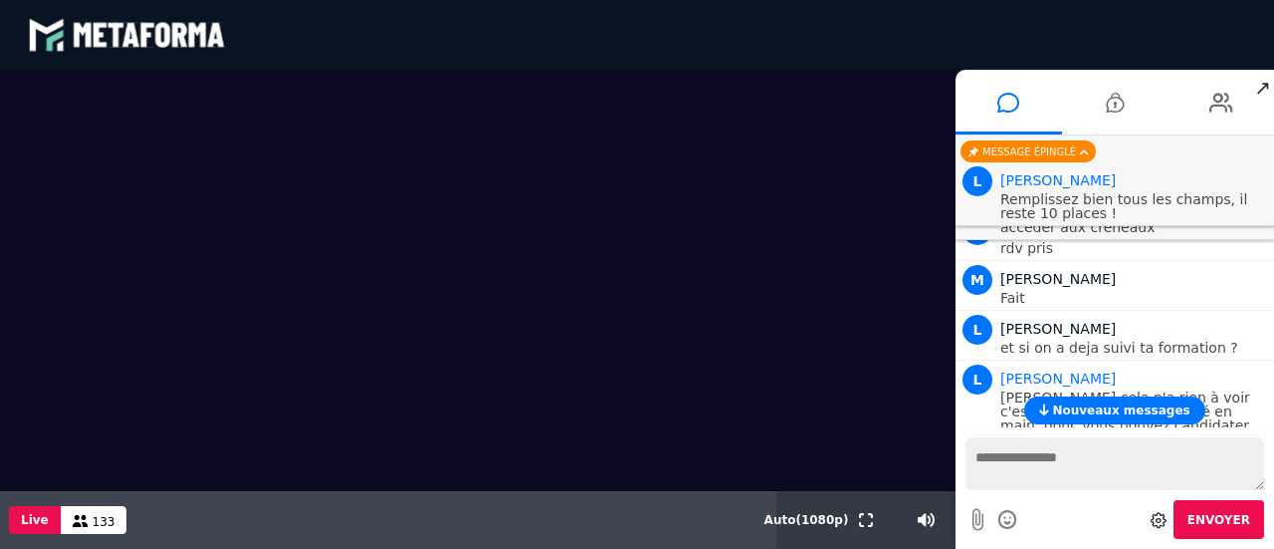
click at [886, 57] on div "blastream met_channel-9815b25ebd2bfb1ca2e40341aa852e5e fr en fr" at bounding box center [637, 35] width 1219 height 60
click at [1271, 413] on div "Nouveaux messages" at bounding box center [1115, 410] width 319 height 28
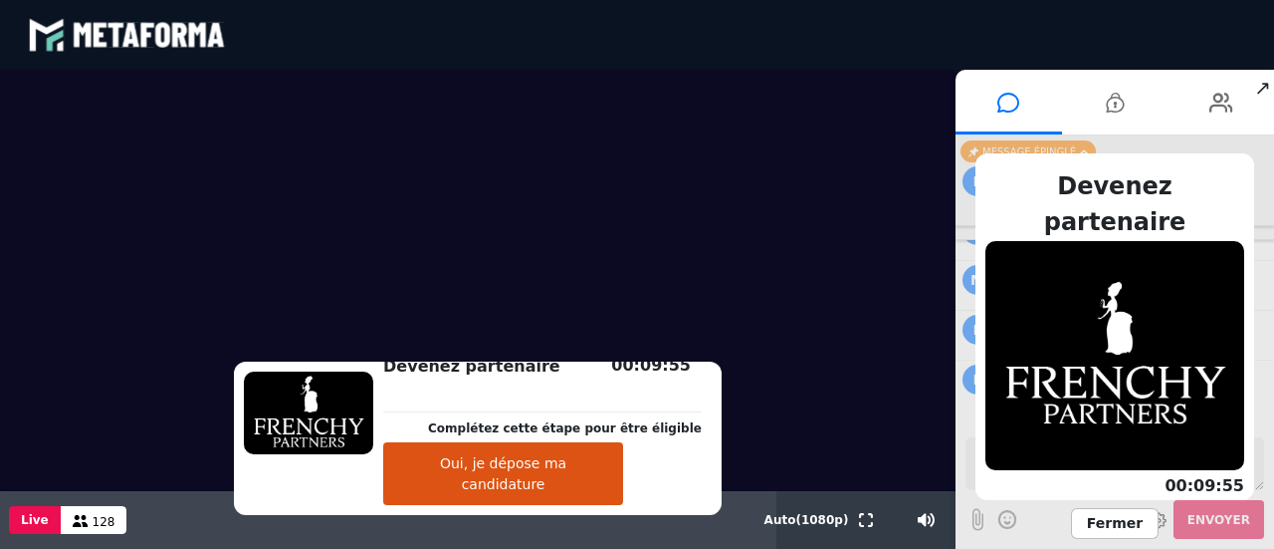
click at [1109, 520] on span "Fermer" at bounding box center [1115, 523] width 88 height 31
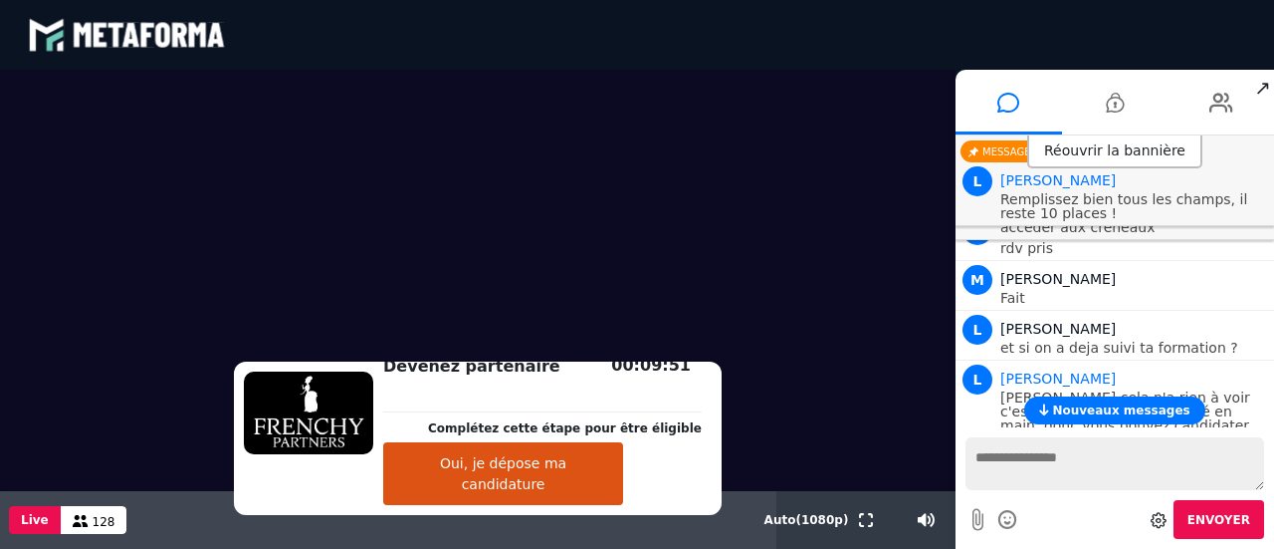
drag, startPoint x: 1272, startPoint y: 399, endPoint x: 1270, endPoint y: 412, distance: 13.1
click at [1270, 412] on div "Nouveaux messages" at bounding box center [1115, 410] width 319 height 28
click at [1220, 111] on icon at bounding box center [1222, 103] width 24 height 50
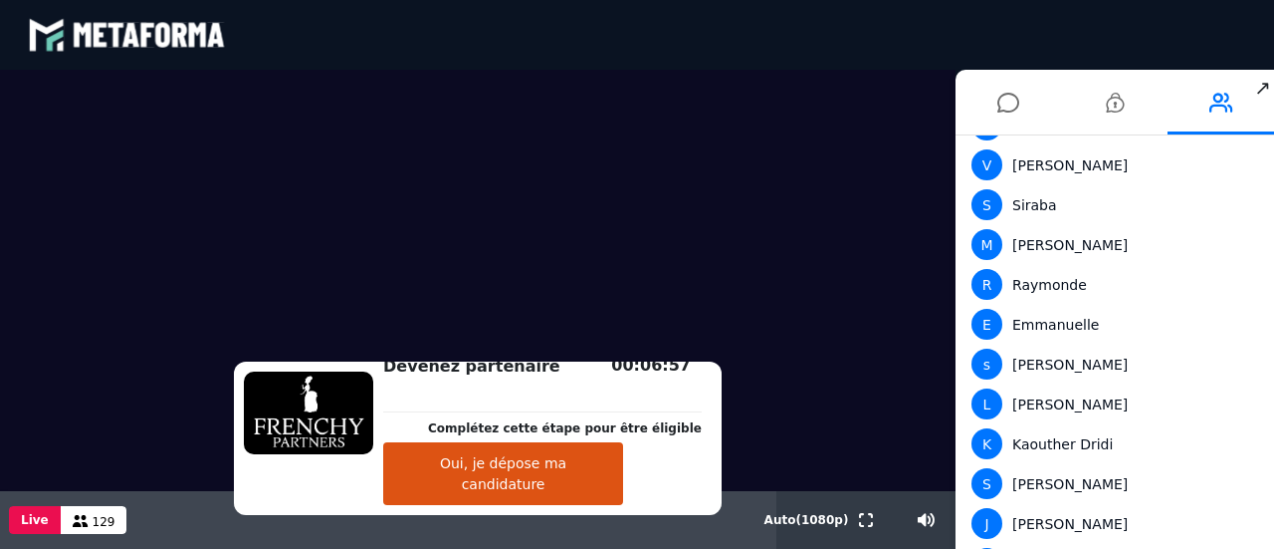
scroll to position [1159, 0]
click at [1013, 103] on icon at bounding box center [1009, 103] width 22 height 50
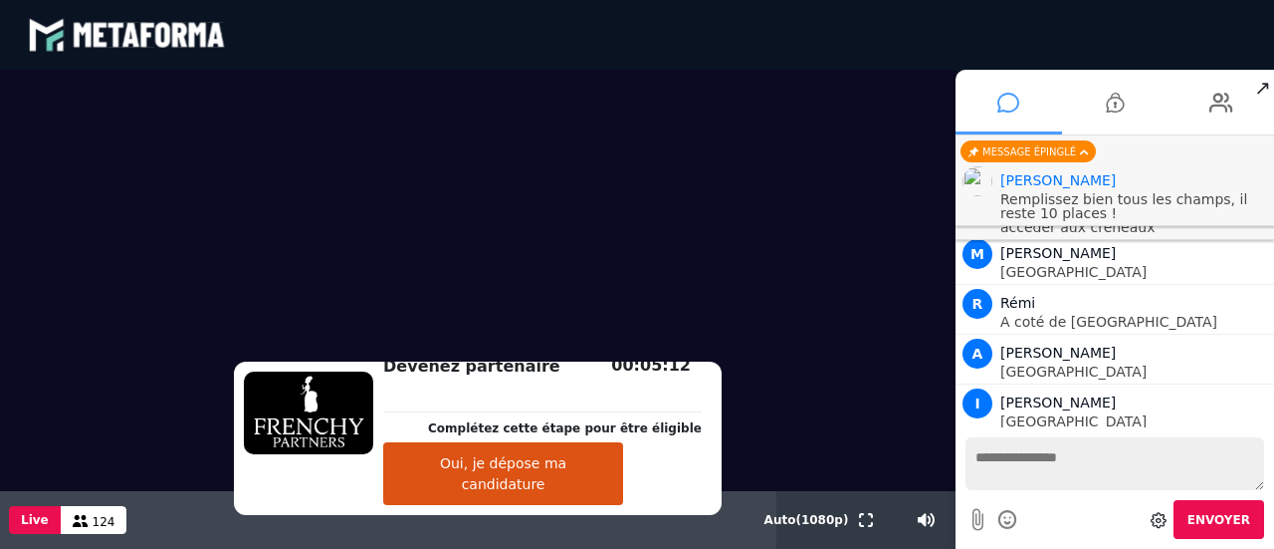
scroll to position [22413, 0]
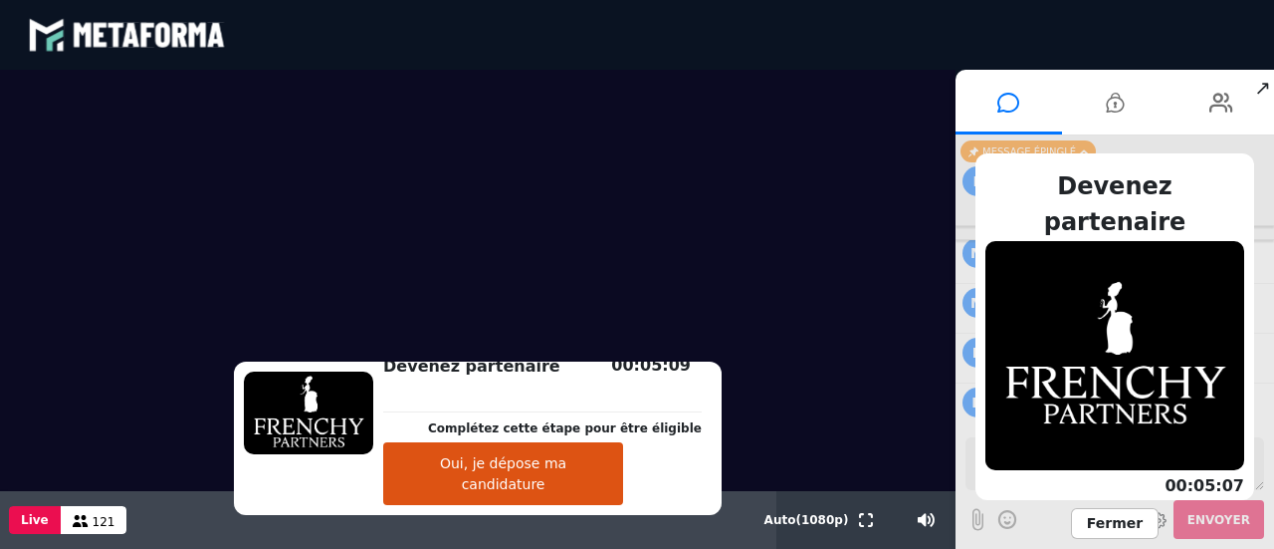
click at [1125, 533] on span "Fermer" at bounding box center [1115, 523] width 88 height 31
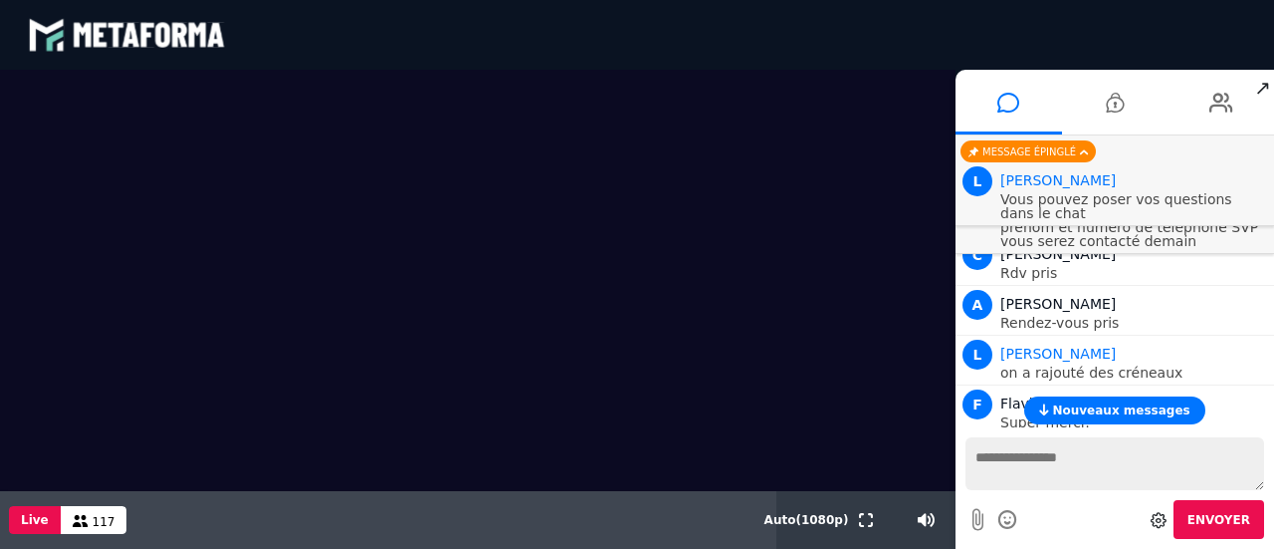
scroll to position [22062, 0]
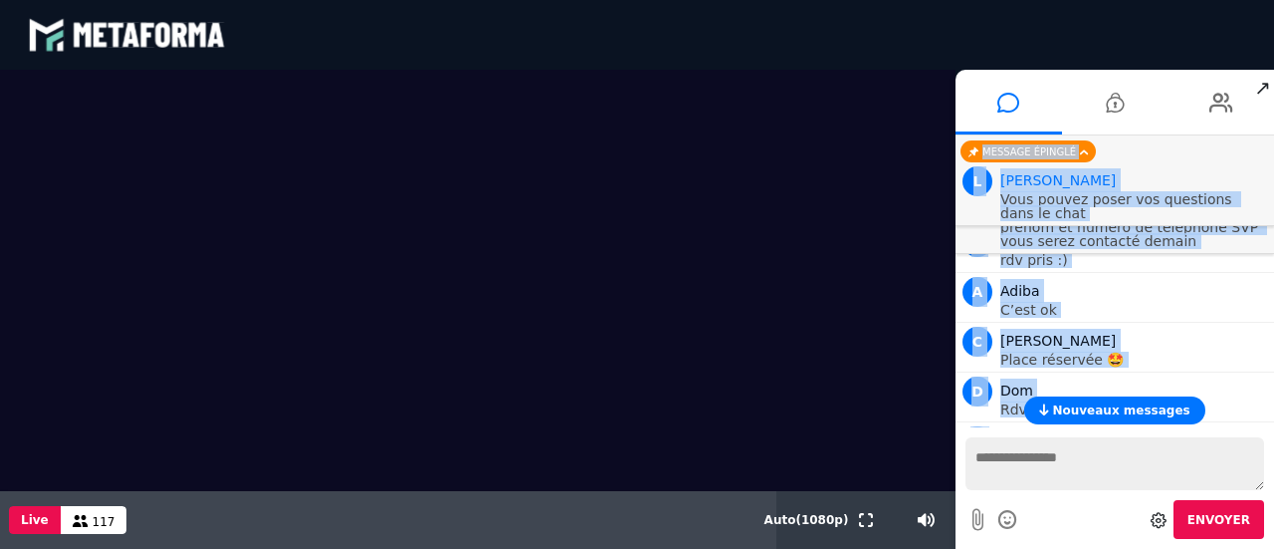
drag, startPoint x: 1272, startPoint y: 408, endPoint x: 1272, endPoint y: 433, distance: 24.9
click at [1272, 433] on div "Nouveaux messages M Marie Toulouse L Lauriane Mas Haute-Savoie M Mercier Maud L…" at bounding box center [1115, 341] width 319 height 413
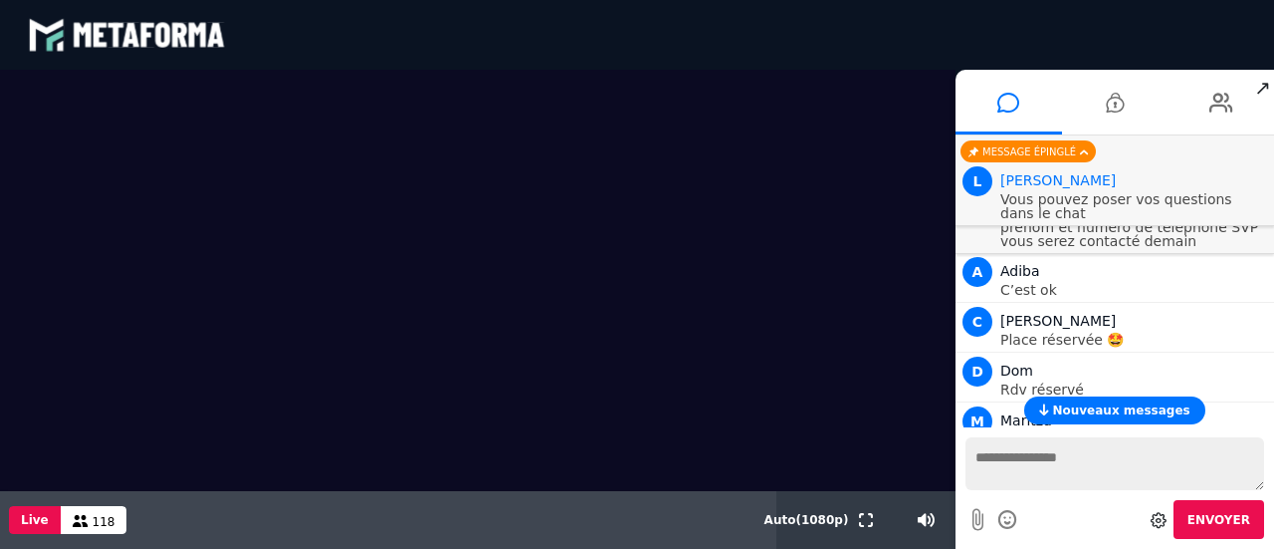
click at [1025, 449] on textarea at bounding box center [1115, 463] width 299 height 53
click at [1273, 412] on div "Nouveaux messages" at bounding box center [1115, 410] width 319 height 28
click at [1011, 461] on textarea at bounding box center [1115, 463] width 299 height 53
click at [1248, 398] on div "Nouveaux messages" at bounding box center [1115, 410] width 319 height 28
drag, startPoint x: 1271, startPoint y: 401, endPoint x: 1273, endPoint y: 426, distance: 25.0
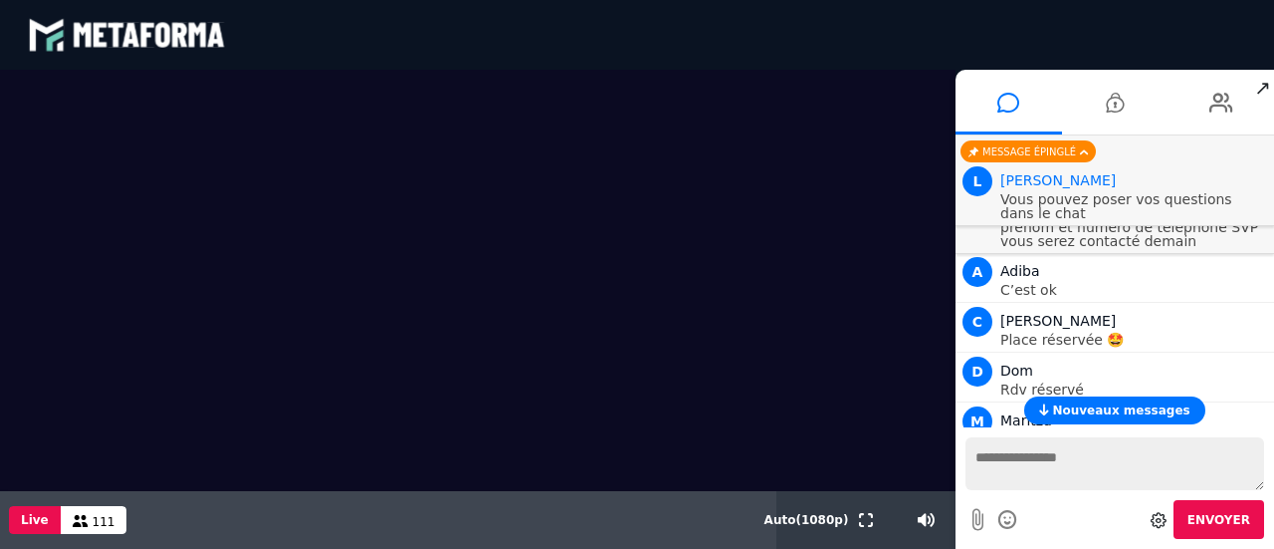
click at [1273, 426] on div "Nouveaux messages M Marie Toulouse L Lauriane Mas Haute-Savoie M Mercier Maud L…" at bounding box center [1115, 281] width 319 height 292
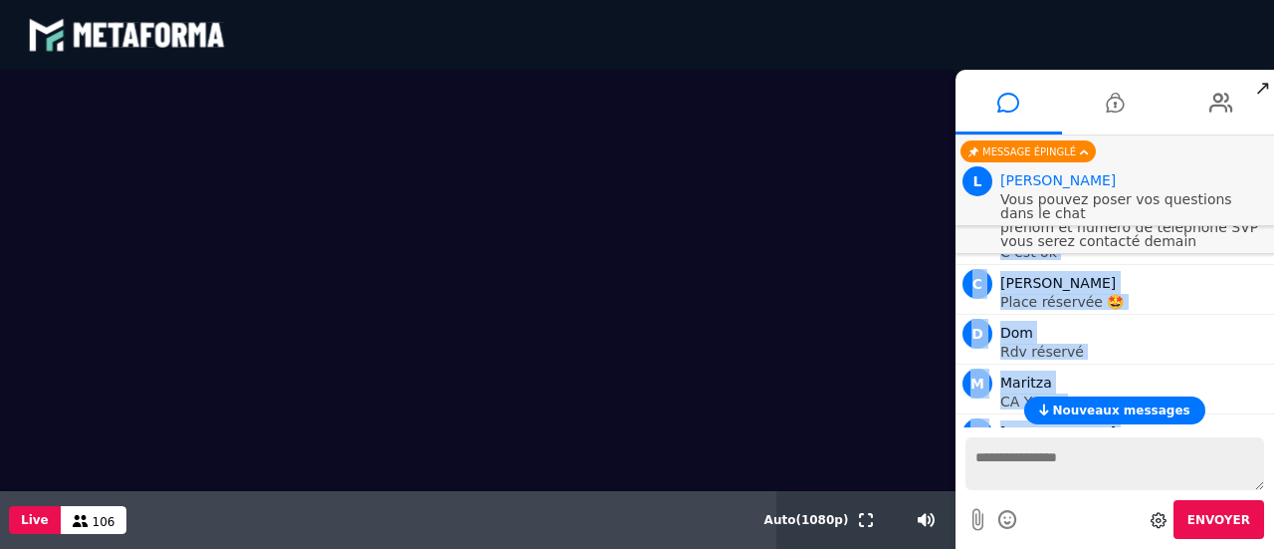
drag, startPoint x: 1273, startPoint y: 395, endPoint x: 1273, endPoint y: 373, distance: 21.9
click at [1273, 373] on div "Nouveaux messages M Marie Toulouse L Lauriane Mas Haute-Savoie M Mercier Maud L…" at bounding box center [1115, 281] width 319 height 292
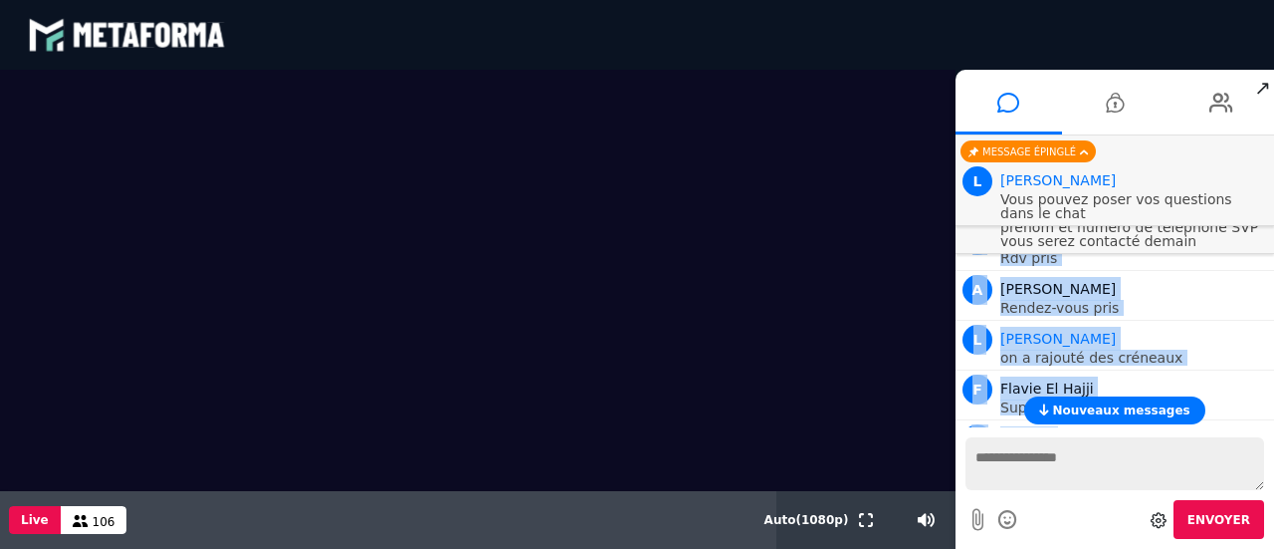
scroll to position [21822, 0]
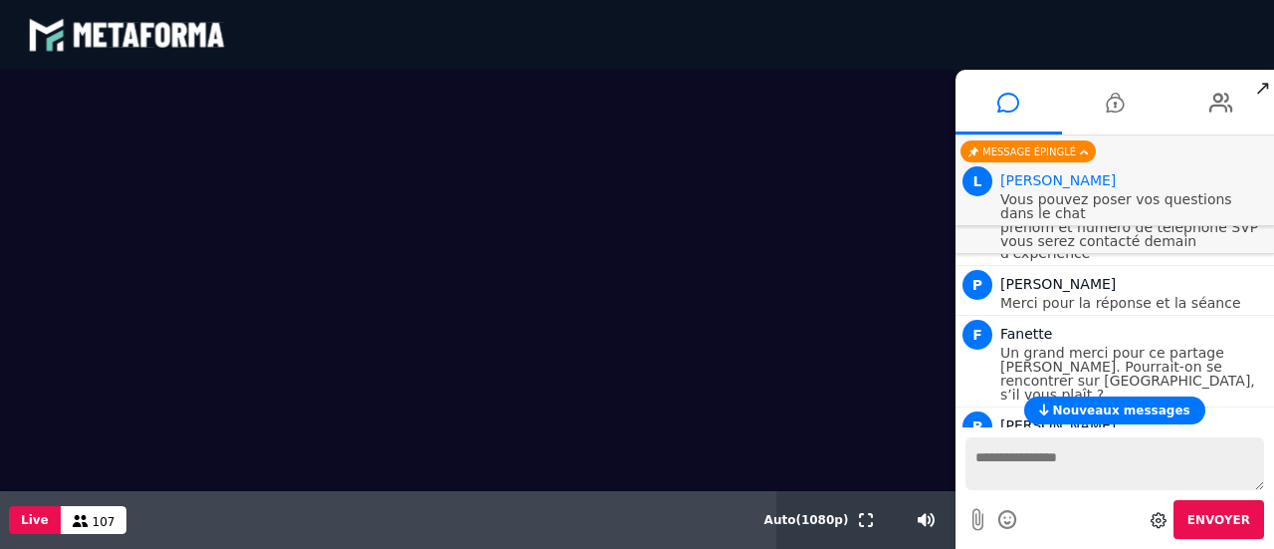
scroll to position [22972, 0]
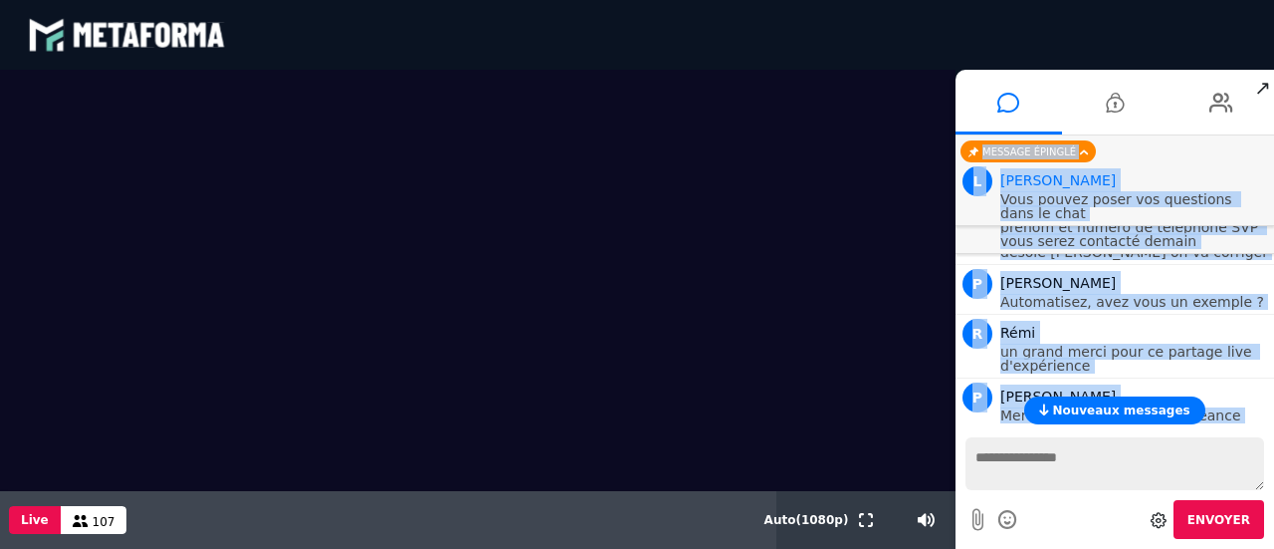
drag, startPoint x: 1272, startPoint y: 407, endPoint x: 1271, endPoint y: 390, distance: 17.0
click at [1271, 390] on div "Nouveaux messages M Marie Toulouse L Lauriane Mas Haute-Savoie M Mercier Maud L…" at bounding box center [1115, 281] width 319 height 292
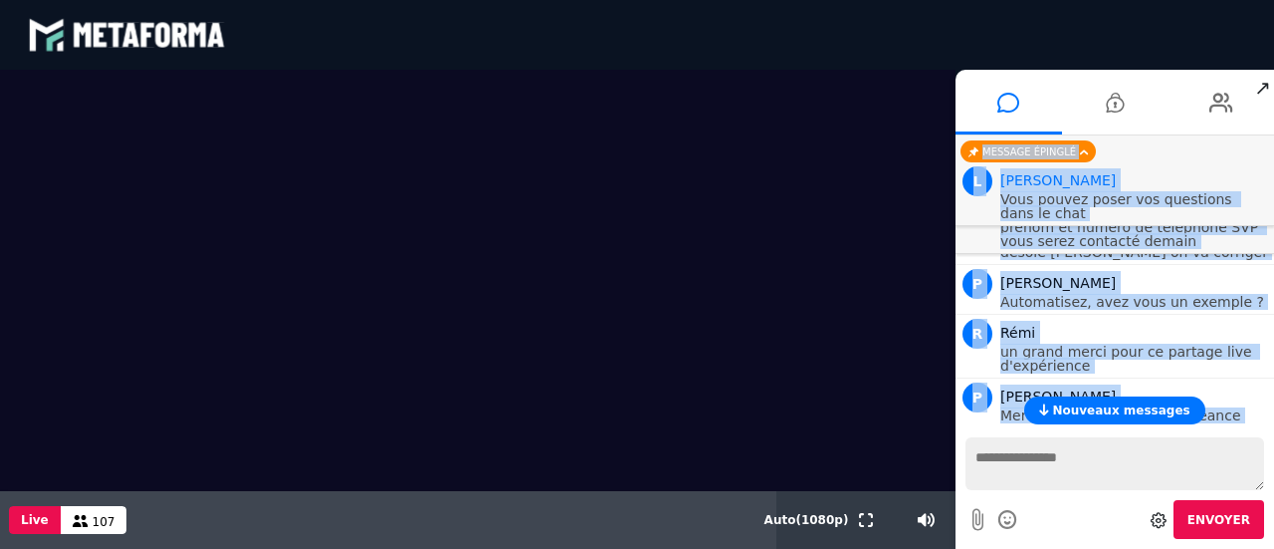
drag, startPoint x: 1273, startPoint y: 403, endPoint x: 1270, endPoint y: 385, distance: 18.2
click at [1270, 385] on div "Nouveaux messages M Marie Toulouse L Lauriane Mas Haute-Savoie M Mercier Maud L…" at bounding box center [1115, 281] width 319 height 292
drag, startPoint x: 1269, startPoint y: 404, endPoint x: 1270, endPoint y: 390, distance: 14.0
click at [1270, 390] on div "Nouveaux messages M Marie Toulouse L Lauriane Mas Haute-Savoie M Mercier Maud L…" at bounding box center [1115, 281] width 319 height 292
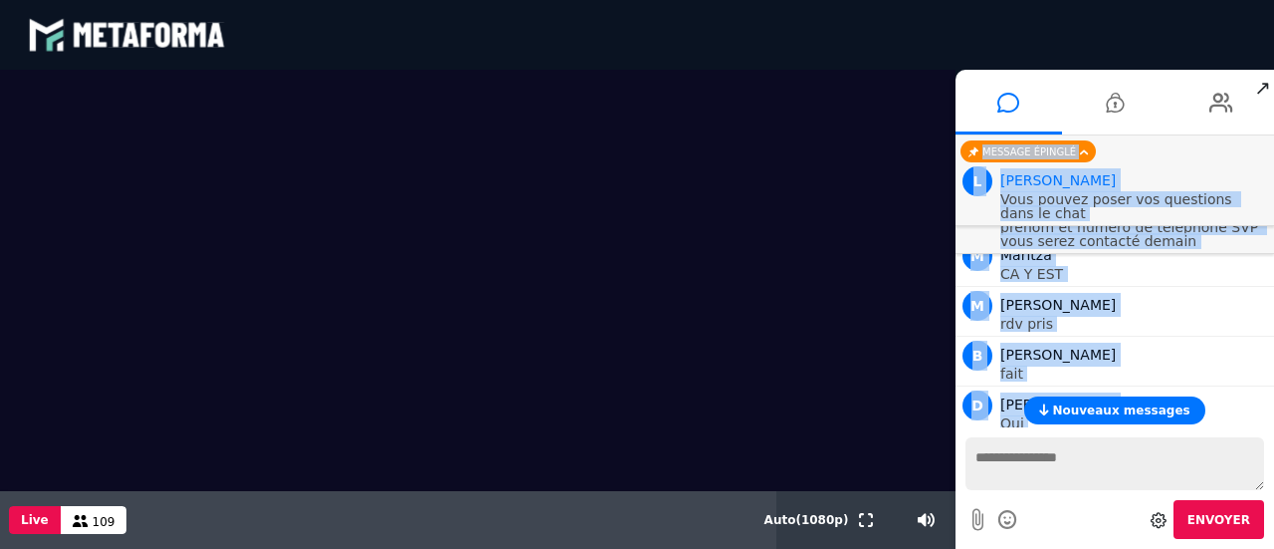
scroll to position [22205, 0]
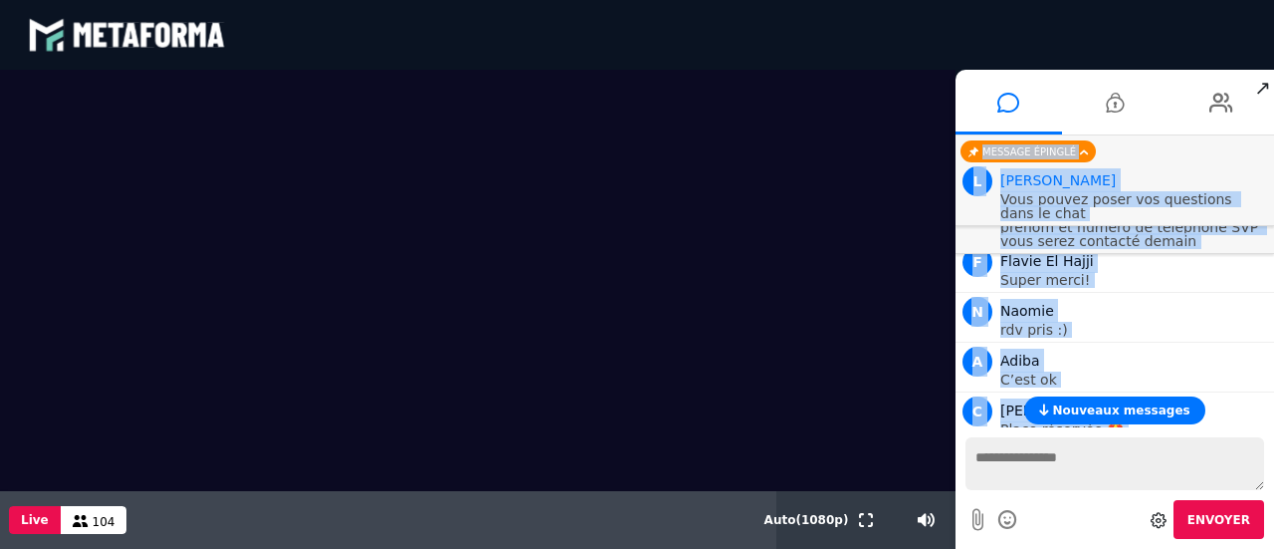
click at [918, 268] on video at bounding box center [478, 280] width 956 height 421
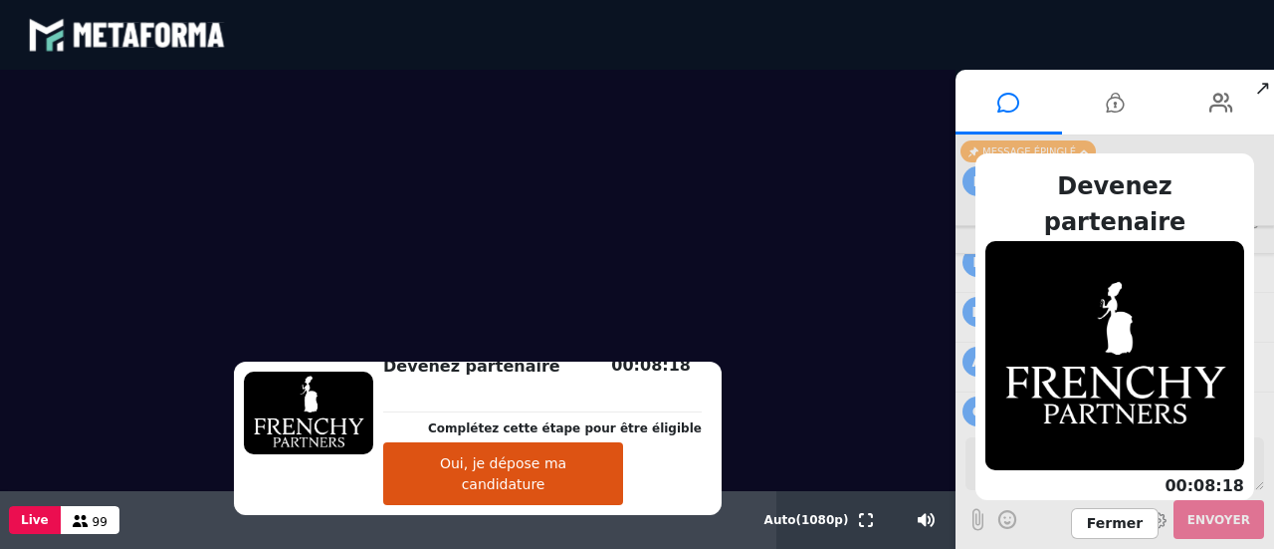
click at [1101, 527] on span "Fermer" at bounding box center [1115, 523] width 88 height 31
